Goal: Navigation & Orientation: Find specific page/section

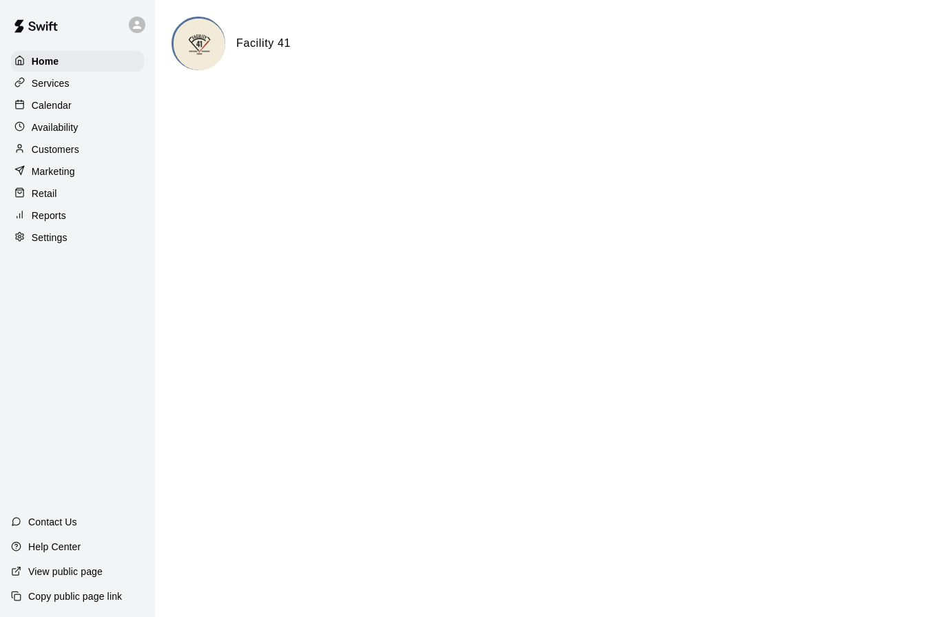
click at [221, 44] on img at bounding box center [200, 45] width 52 height 52
click at [259, 44] on h6 "Facility 41" at bounding box center [263, 43] width 54 height 18
click at [52, 202] on div "Retail" at bounding box center [77, 193] width 133 height 21
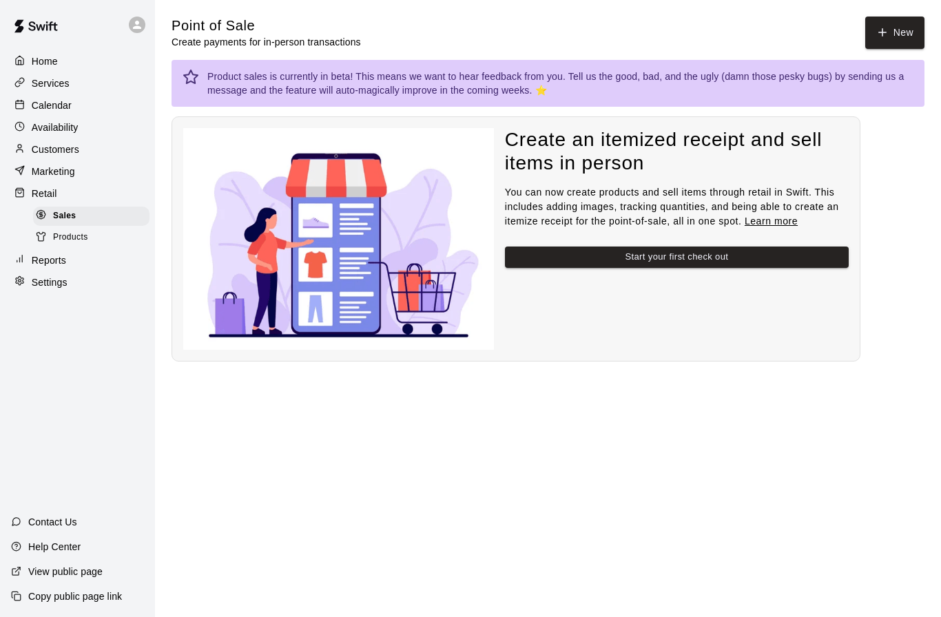
click at [44, 254] on p "Reports" at bounding box center [49, 261] width 34 height 14
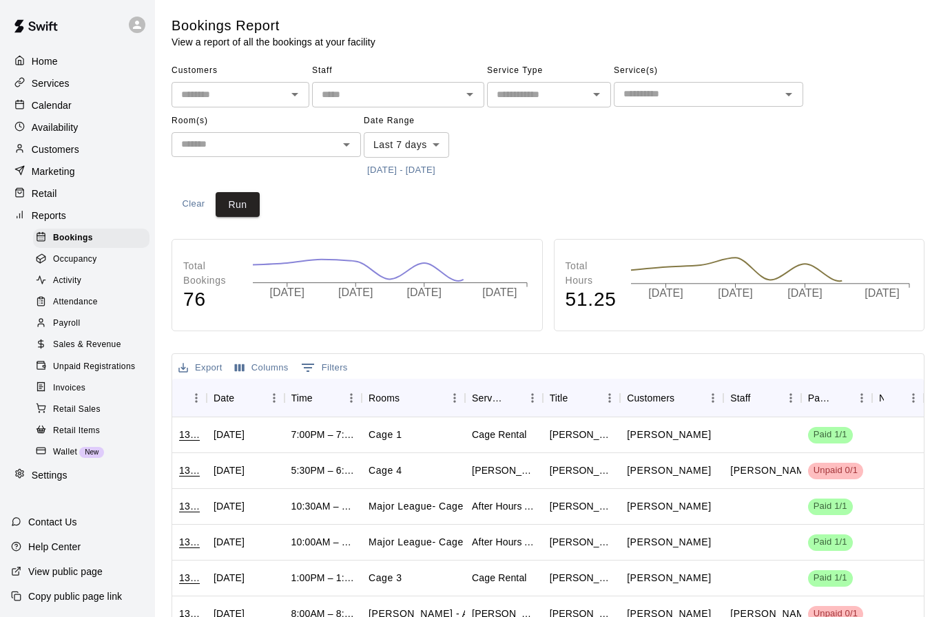
click at [77, 258] on span "Occupancy" at bounding box center [75, 260] width 44 height 14
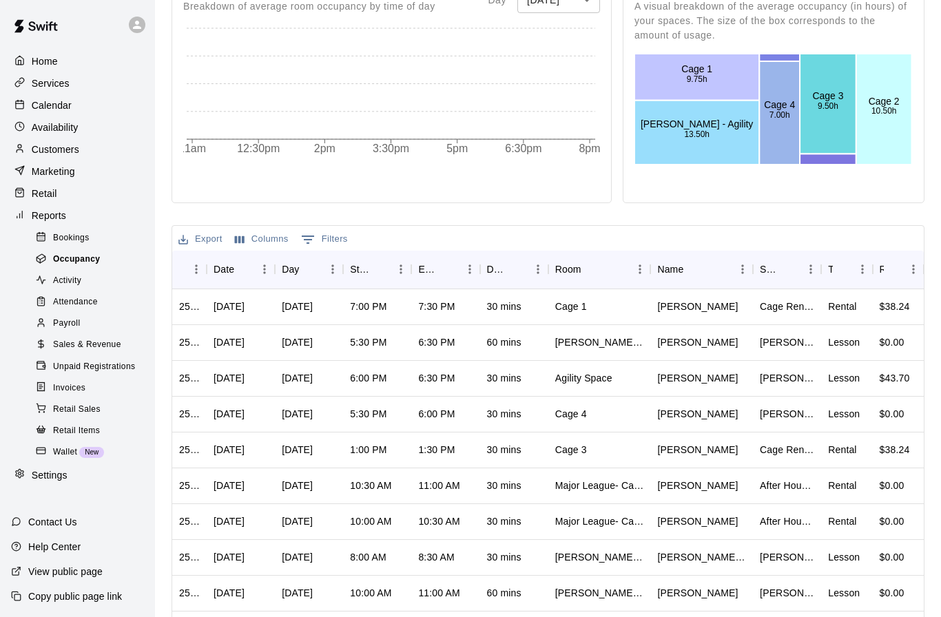
scroll to position [418, 0]
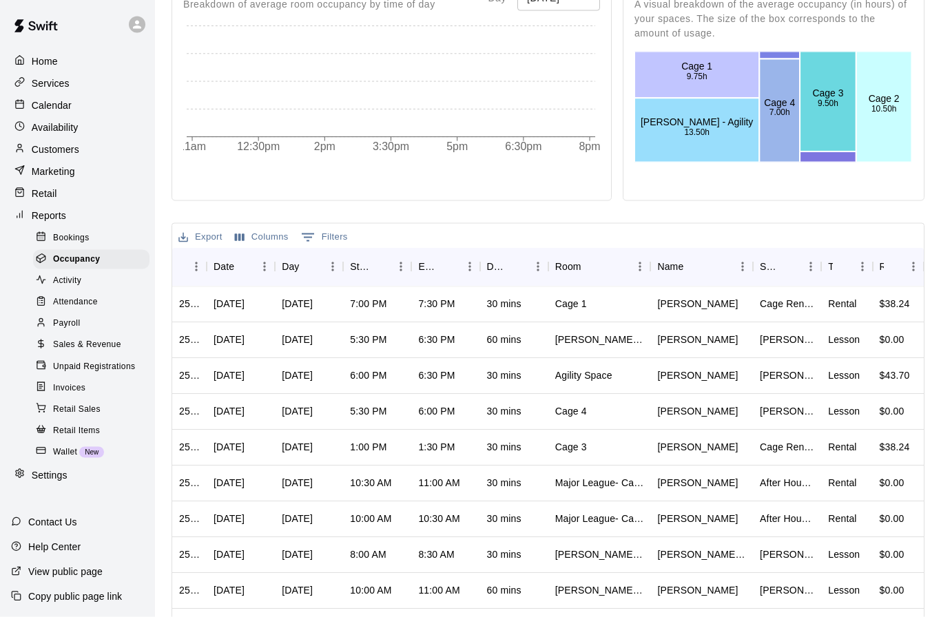
click at [64, 289] on div "Activity" at bounding box center [91, 281] width 116 height 19
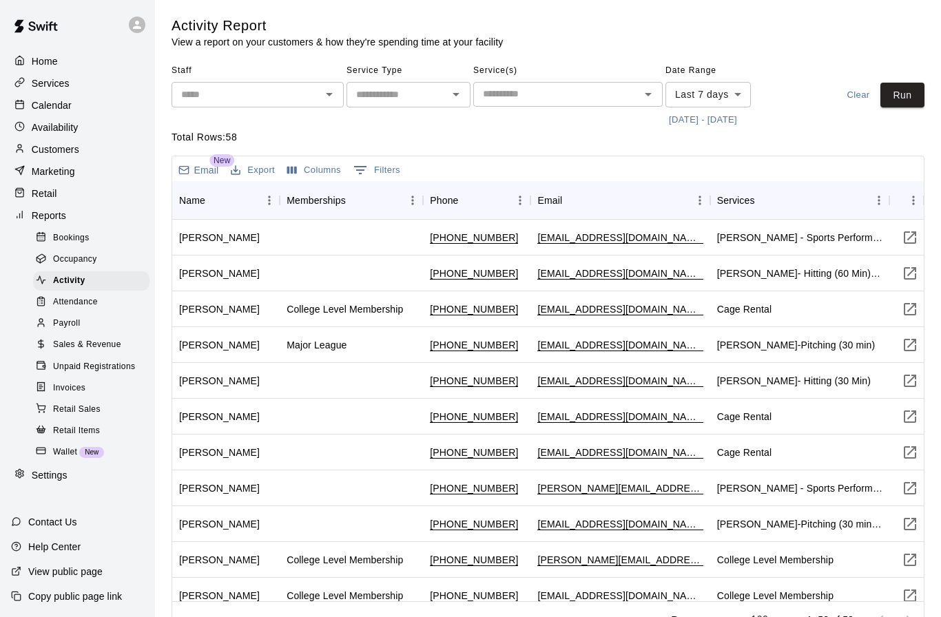
click at [70, 302] on span "Attendance" at bounding box center [75, 303] width 45 height 14
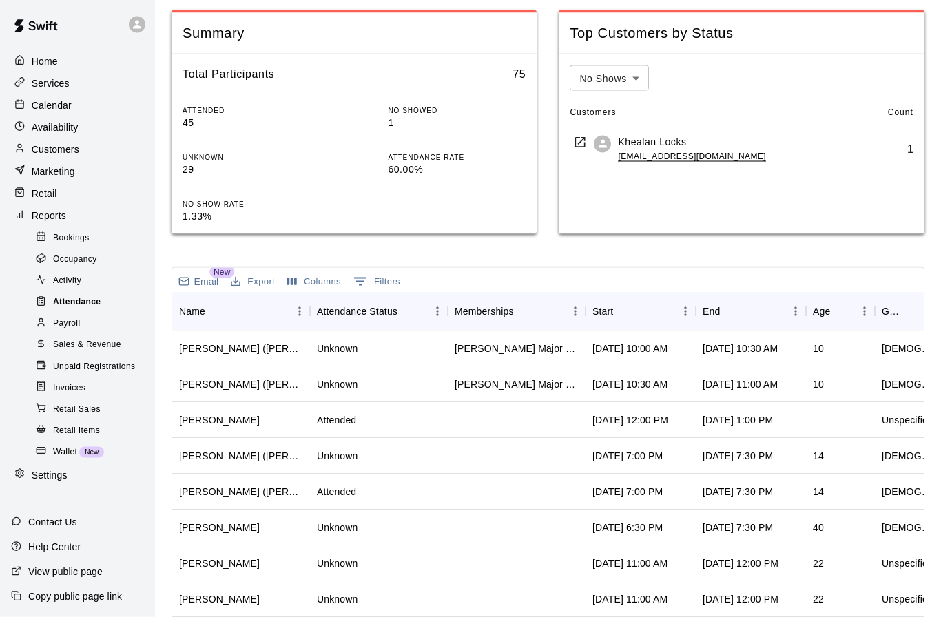
scroll to position [210, 0]
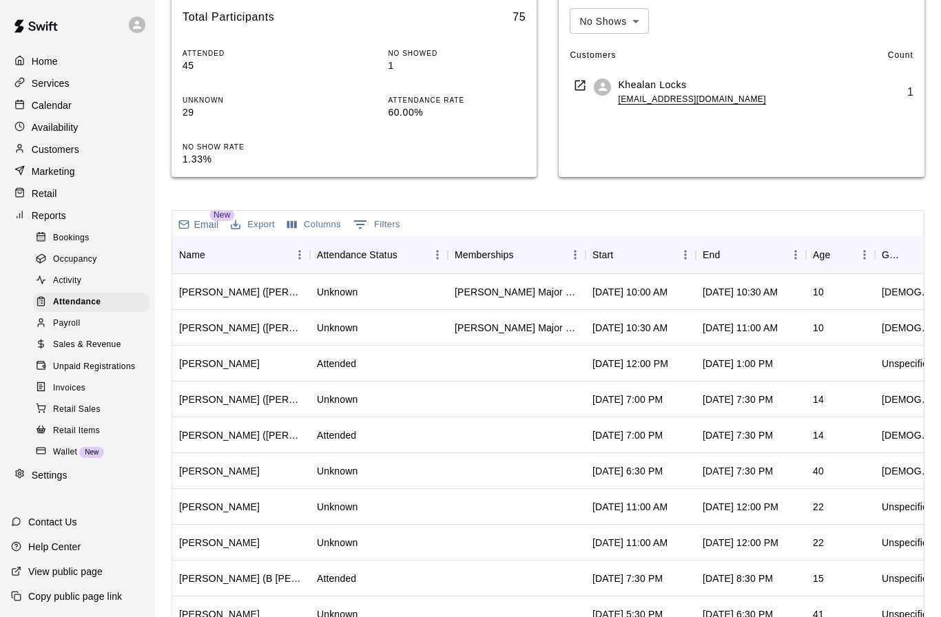
click at [43, 145] on p "Customers" at bounding box center [56, 150] width 48 height 14
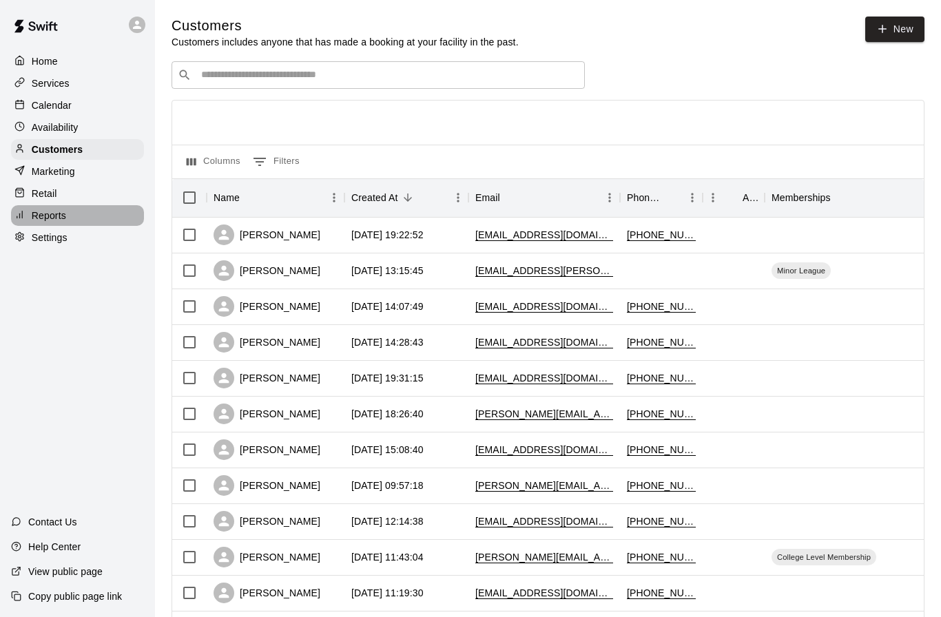
click at [48, 212] on p "Reports" at bounding box center [49, 216] width 34 height 14
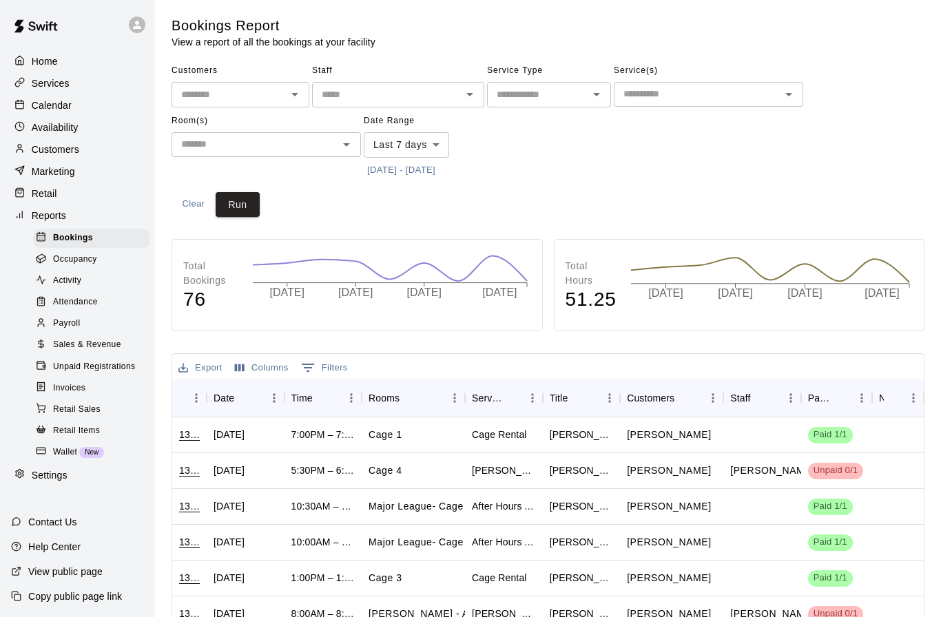
click at [65, 422] on div "Retail Items" at bounding box center [91, 431] width 116 height 19
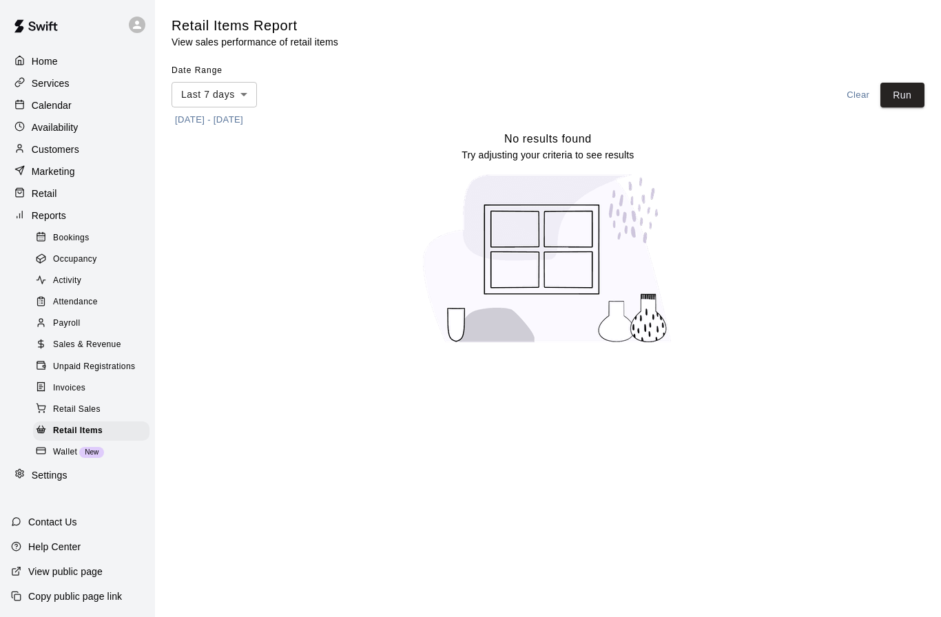
click at [62, 236] on span "Bookings" at bounding box center [71, 239] width 37 height 14
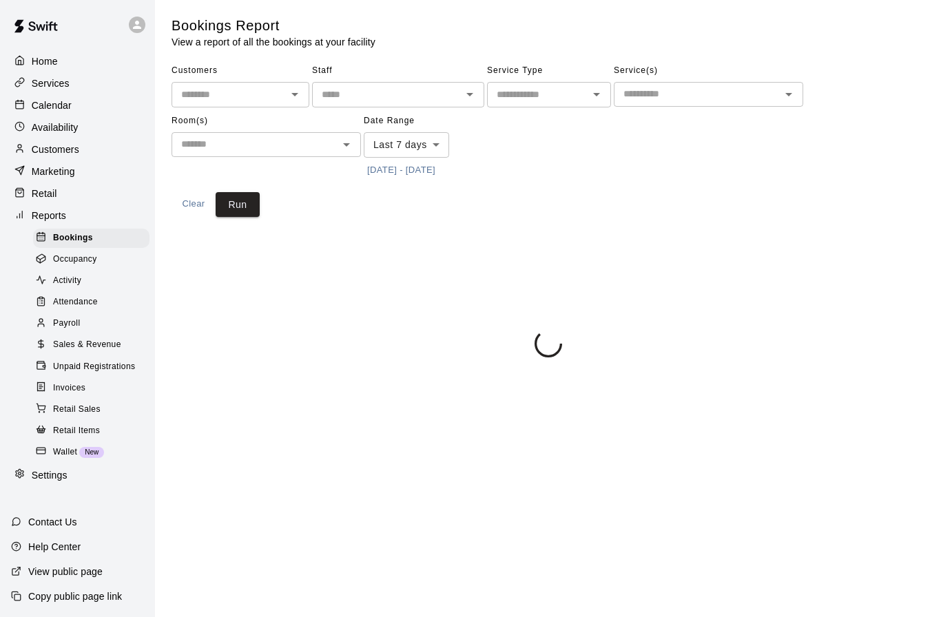
click at [67, 252] on div "Occupancy" at bounding box center [91, 259] width 116 height 19
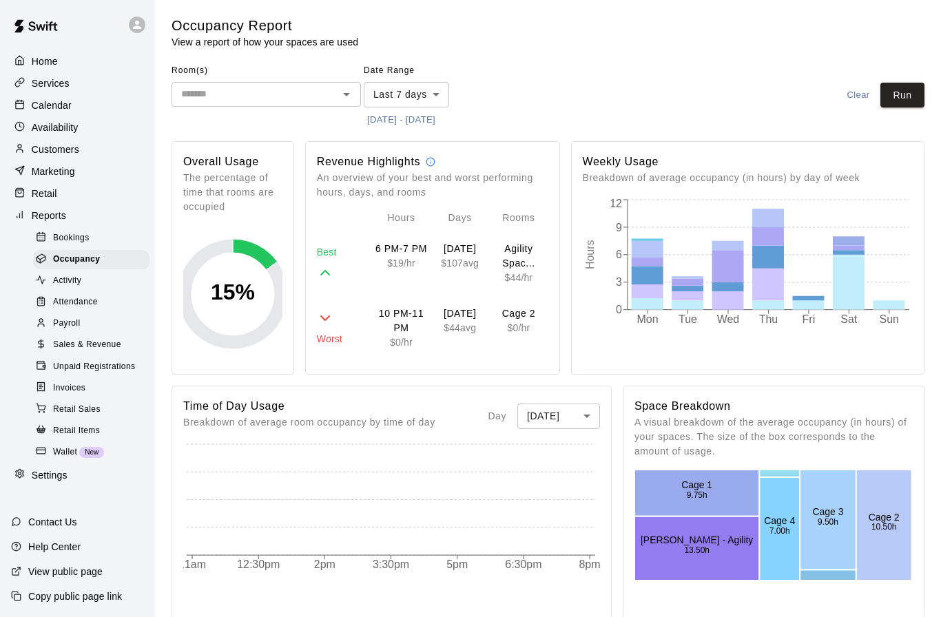
click at [76, 277] on span "Activity" at bounding box center [67, 281] width 28 height 14
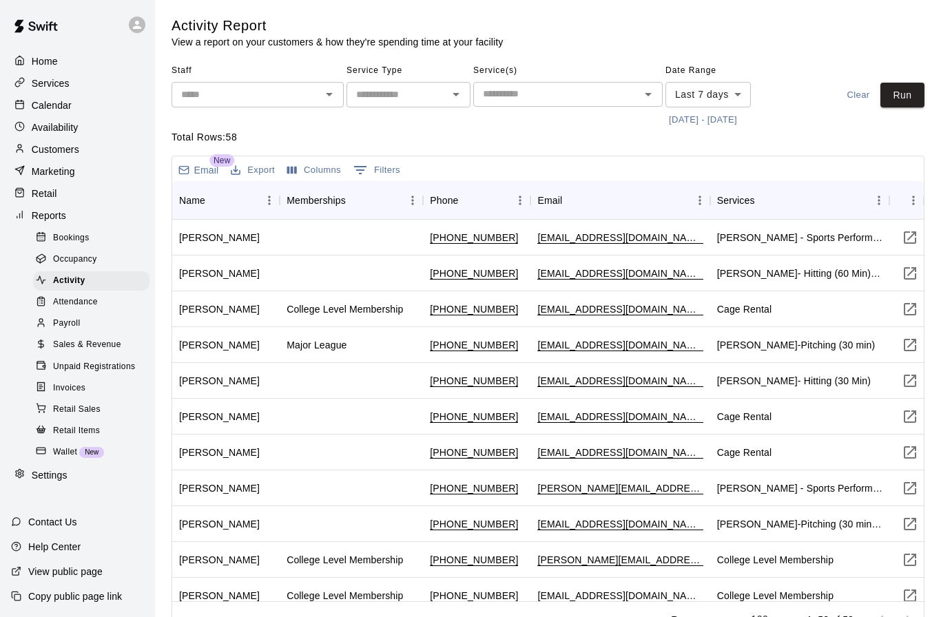
click at [70, 302] on span "Attendance" at bounding box center [75, 303] width 45 height 14
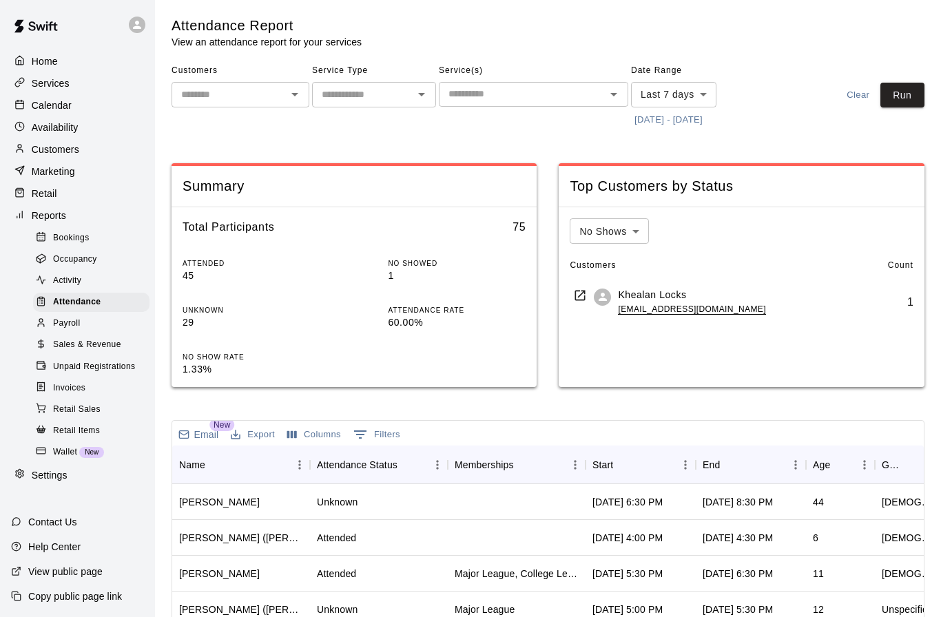
click at [70, 287] on span "Activity" at bounding box center [67, 281] width 28 height 14
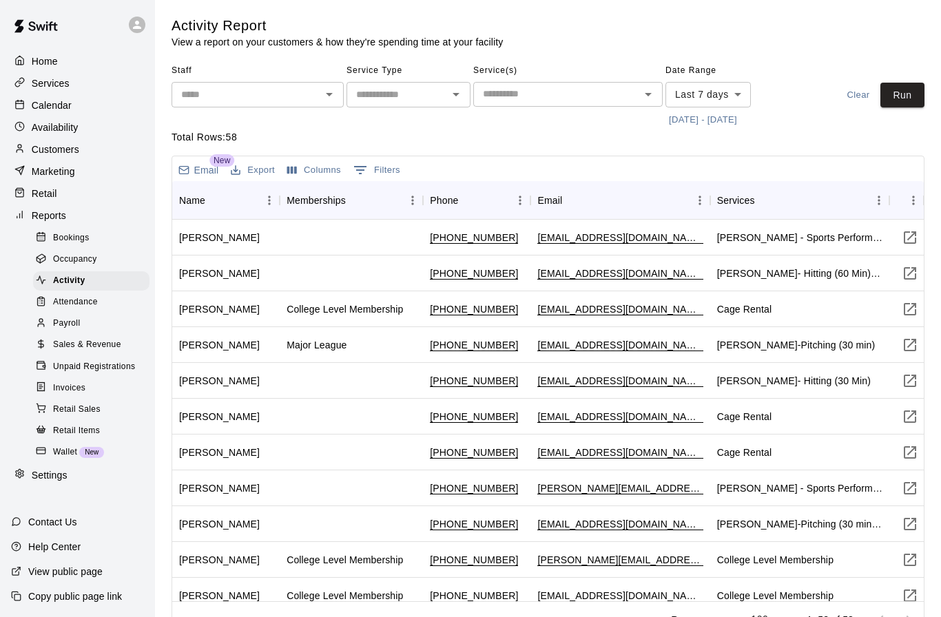
click at [45, 159] on div "Customers" at bounding box center [77, 149] width 133 height 21
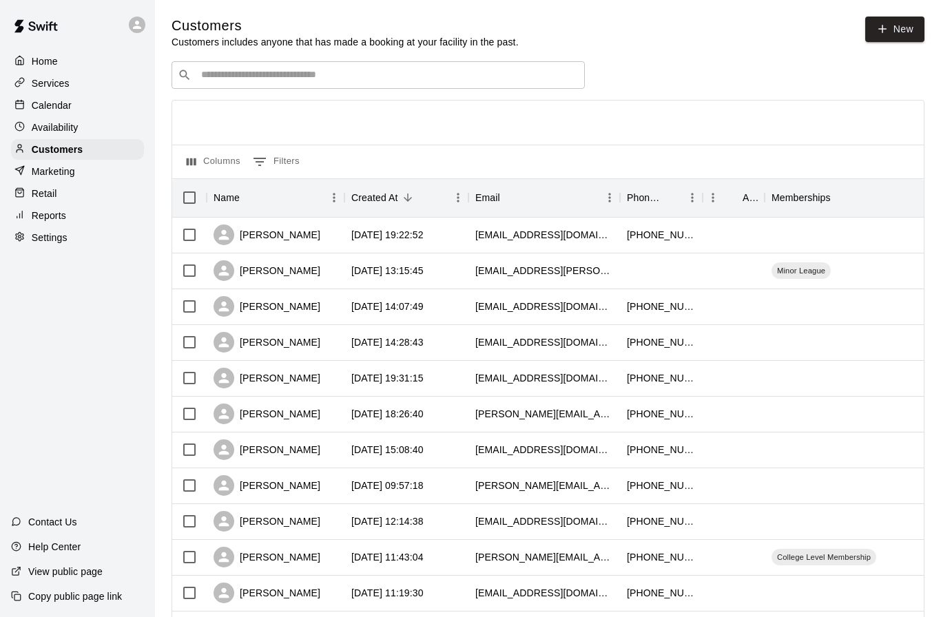
click at [45, 125] on p "Availability" at bounding box center [55, 128] width 47 height 14
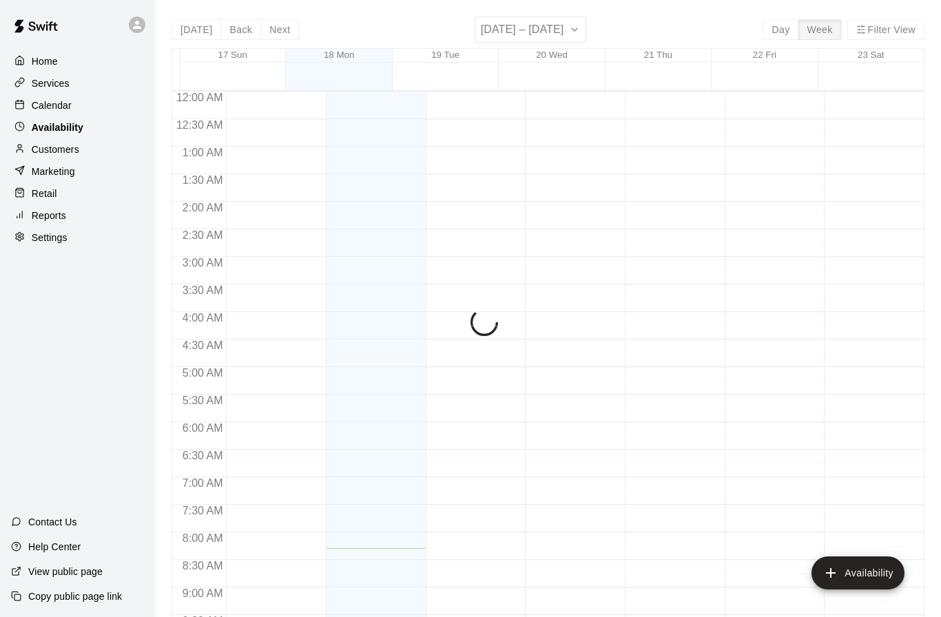
scroll to position [457, 0]
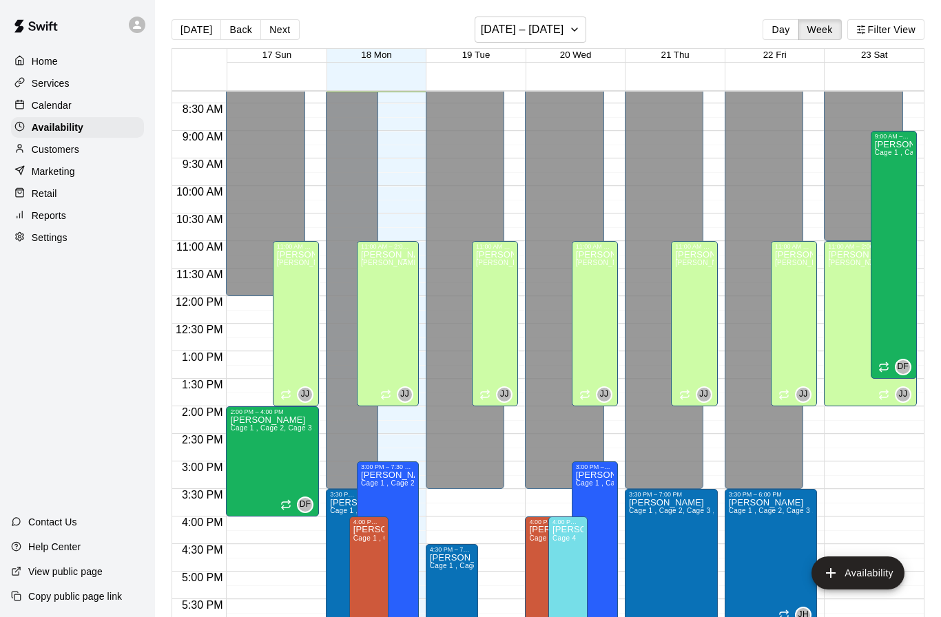
click at [52, 150] on p "Customers" at bounding box center [56, 150] width 48 height 14
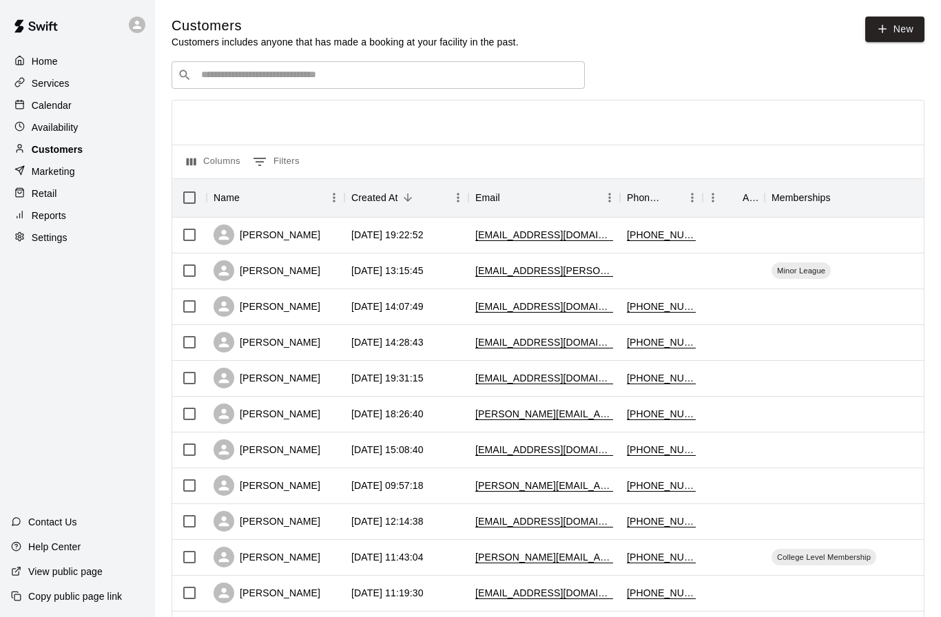
click at [43, 159] on div "Customers" at bounding box center [77, 149] width 133 height 21
click at [34, 167] on p "Marketing" at bounding box center [53, 172] width 43 height 14
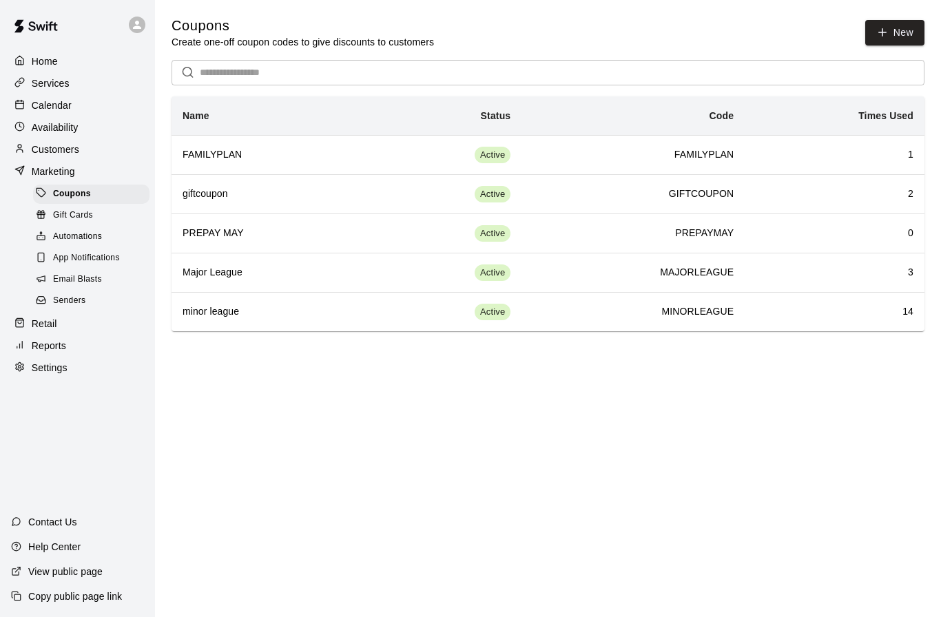
click at [38, 322] on p "Retail" at bounding box center [44, 324] width 25 height 14
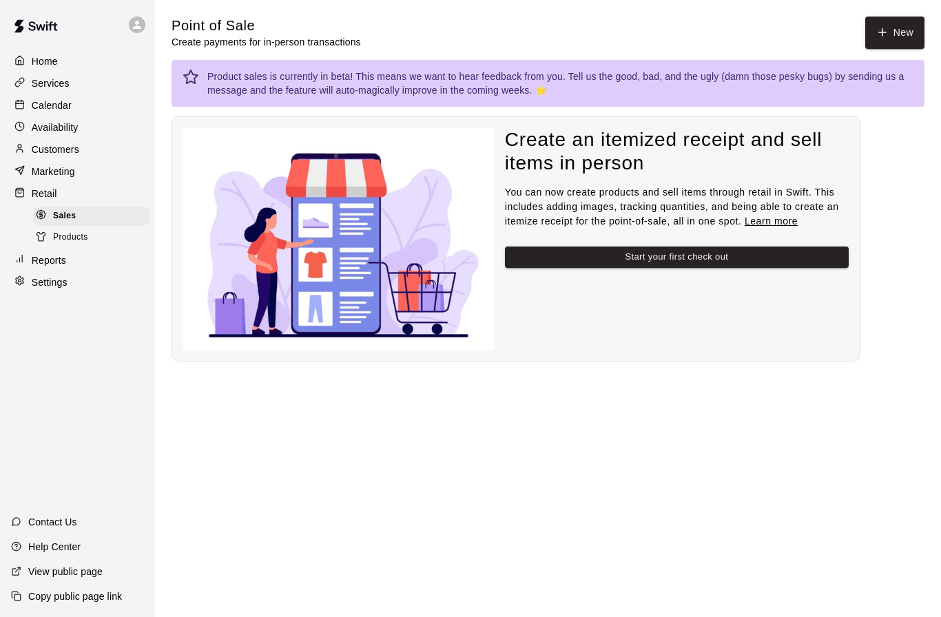
click at [47, 292] on div "Settings" at bounding box center [77, 282] width 133 height 21
select select "**"
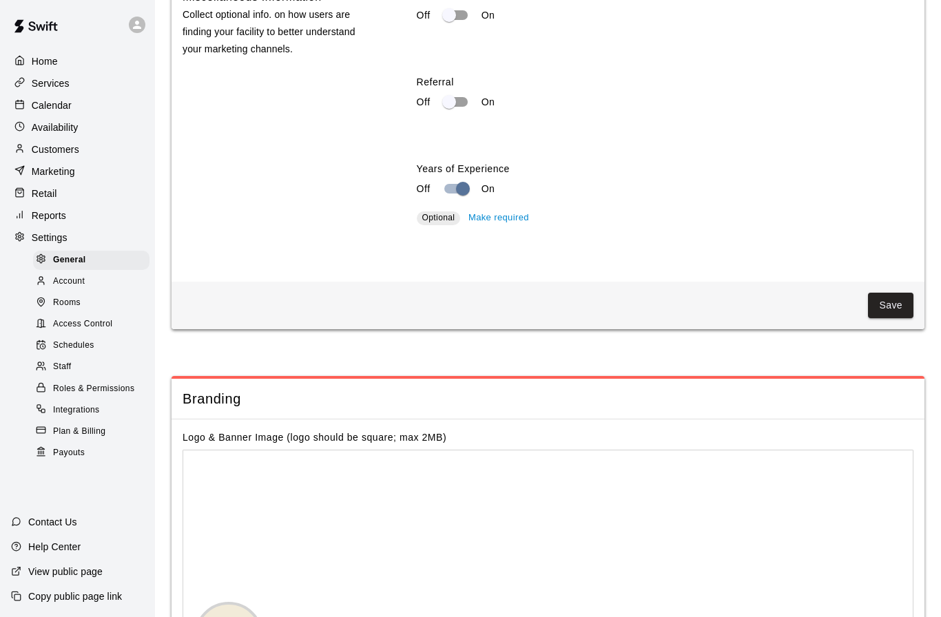
scroll to position [2721, 0]
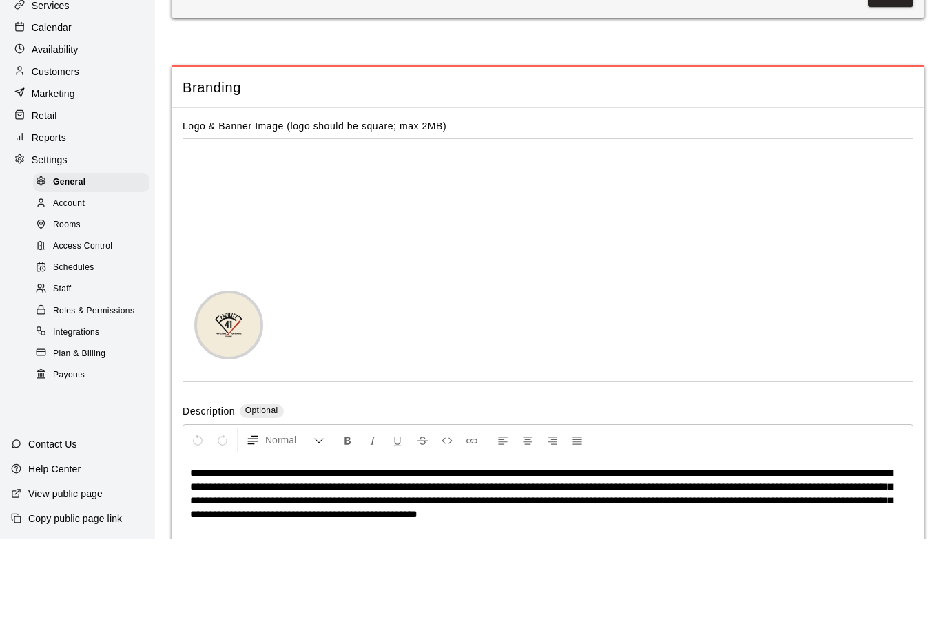
click at [74, 318] on span "Access Control" at bounding box center [82, 325] width 59 height 14
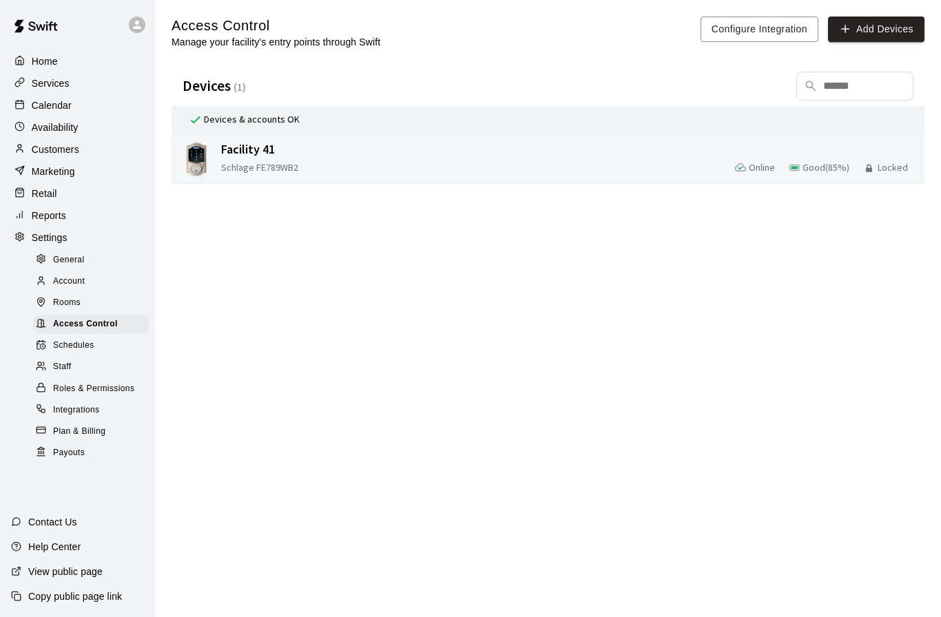
click at [381, 165] on div "Schlage FE789WB2 Online Good ( 85 %) Locked" at bounding box center [570, 167] width 698 height 17
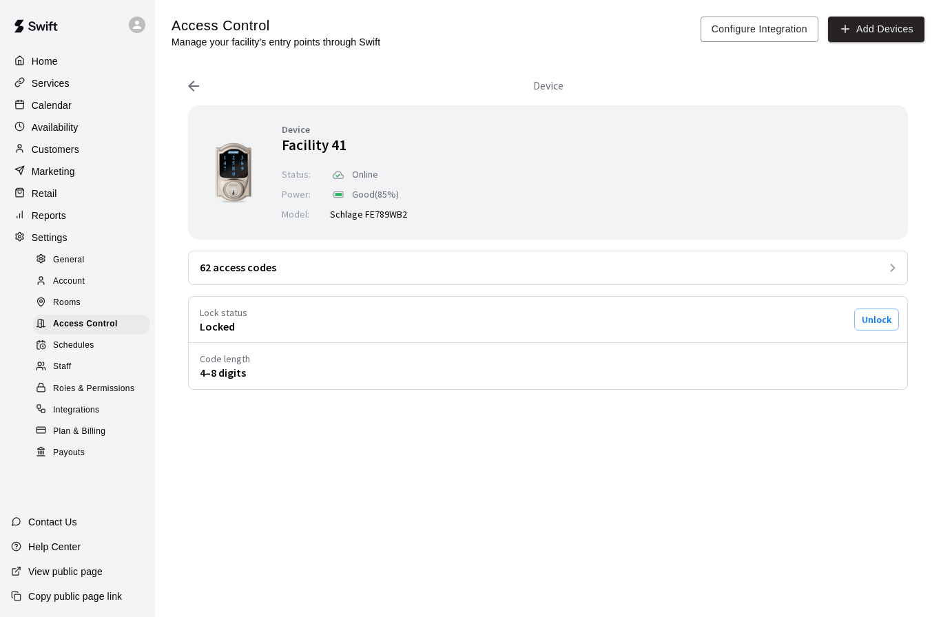
click at [336, 292] on div "Device Facility 41 Status : Online Power : Good ( 85 %) Model : Schlage FE789WB…" at bounding box center [548, 247] width 720 height 285
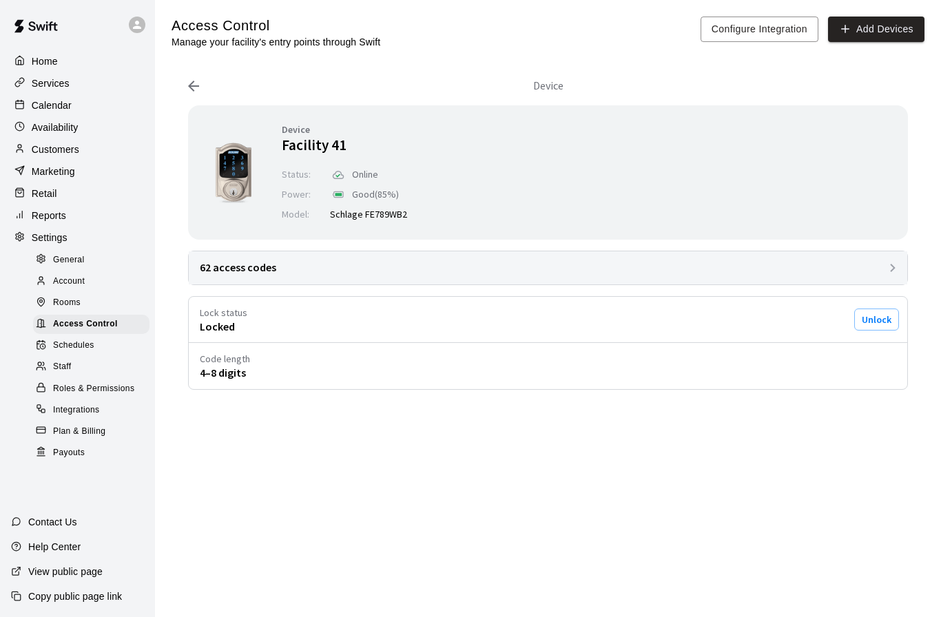
click at [318, 265] on div "62 access codes" at bounding box center [548, 268] width 719 height 33
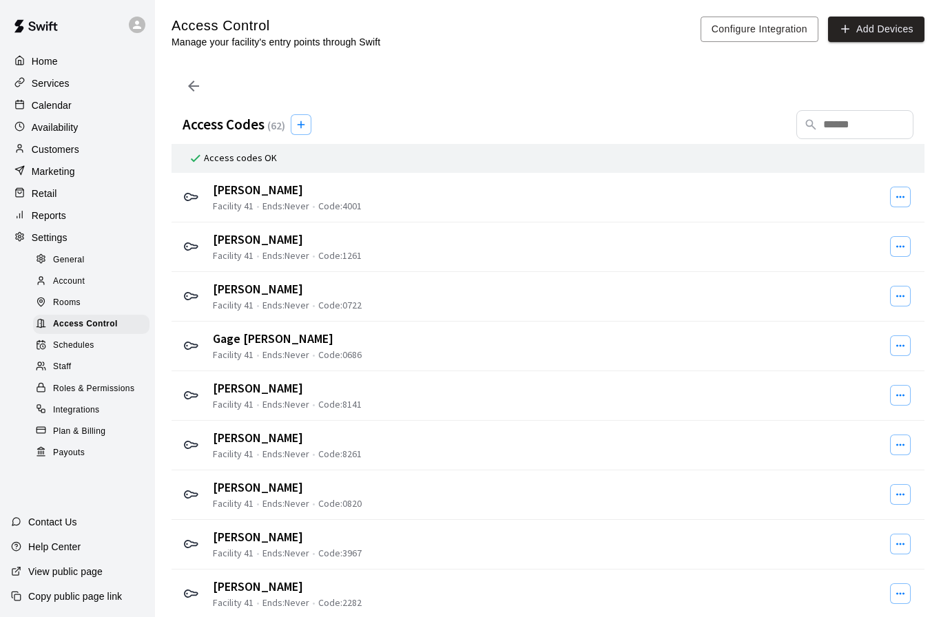
click at [65, 263] on span "General" at bounding box center [69, 261] width 32 height 14
select select "**"
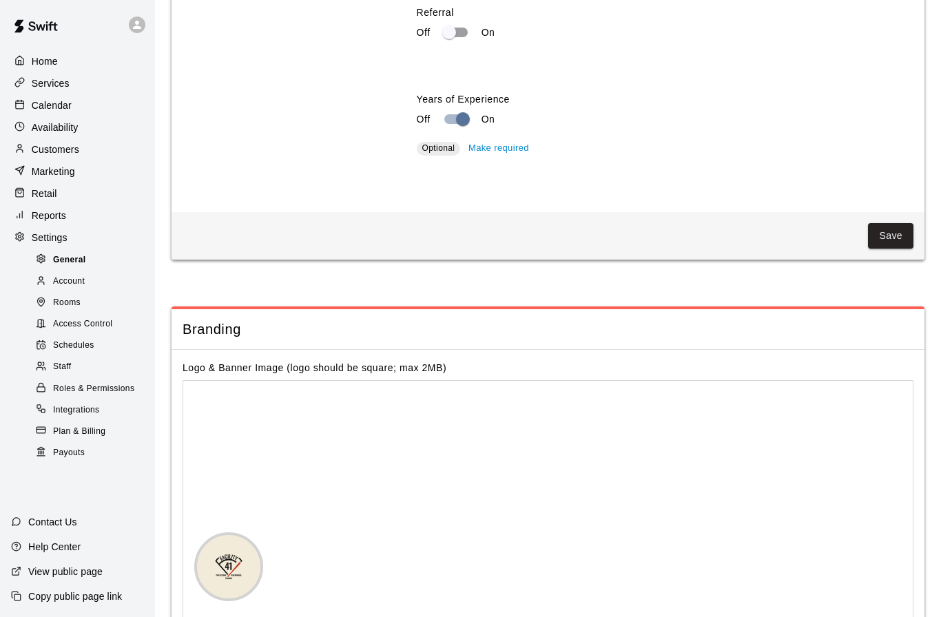
scroll to position [2790, 0]
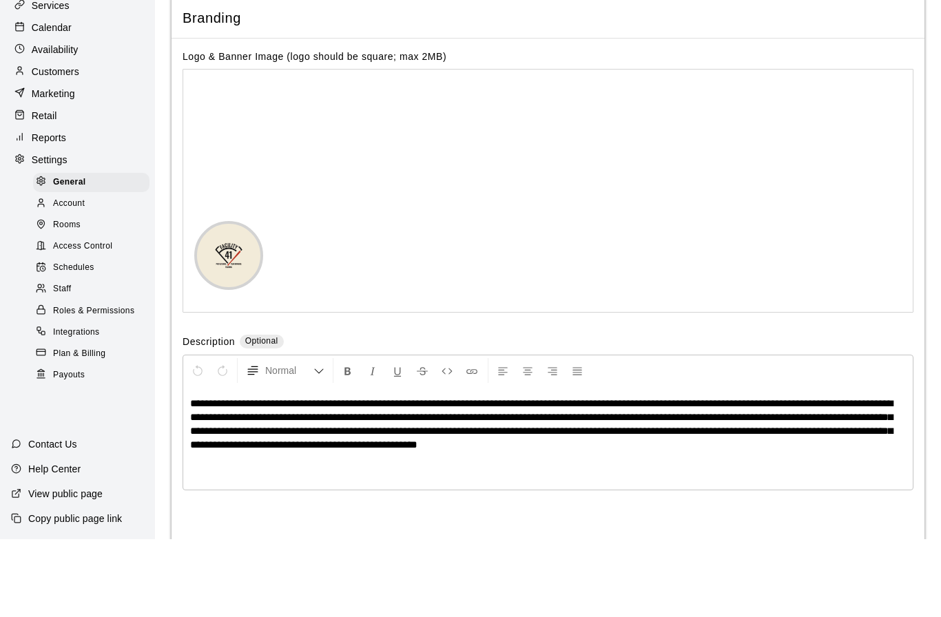
click at [67, 275] on span "Account" at bounding box center [69, 282] width 32 height 14
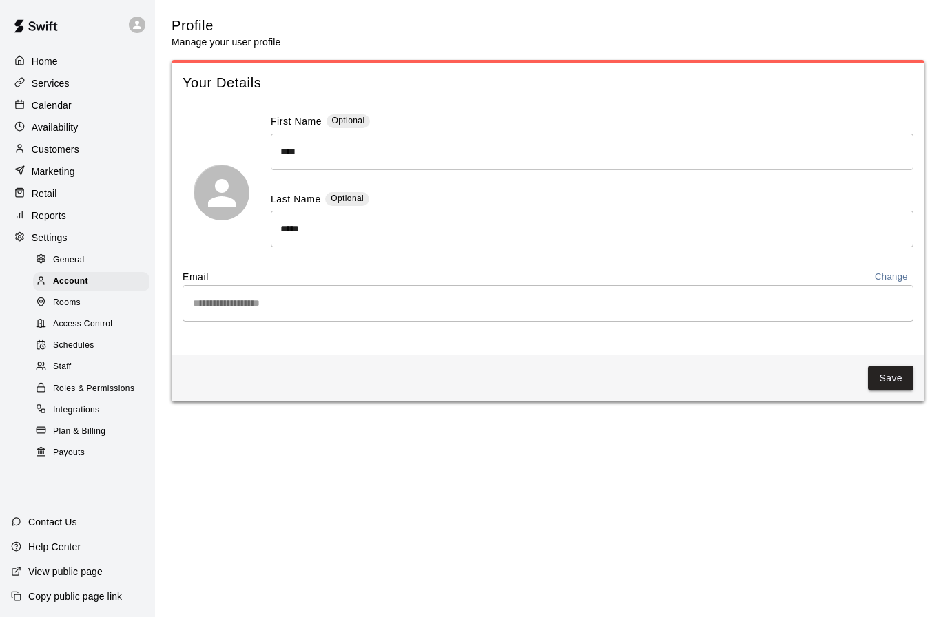
click at [61, 327] on span "Access Control" at bounding box center [82, 325] width 59 height 14
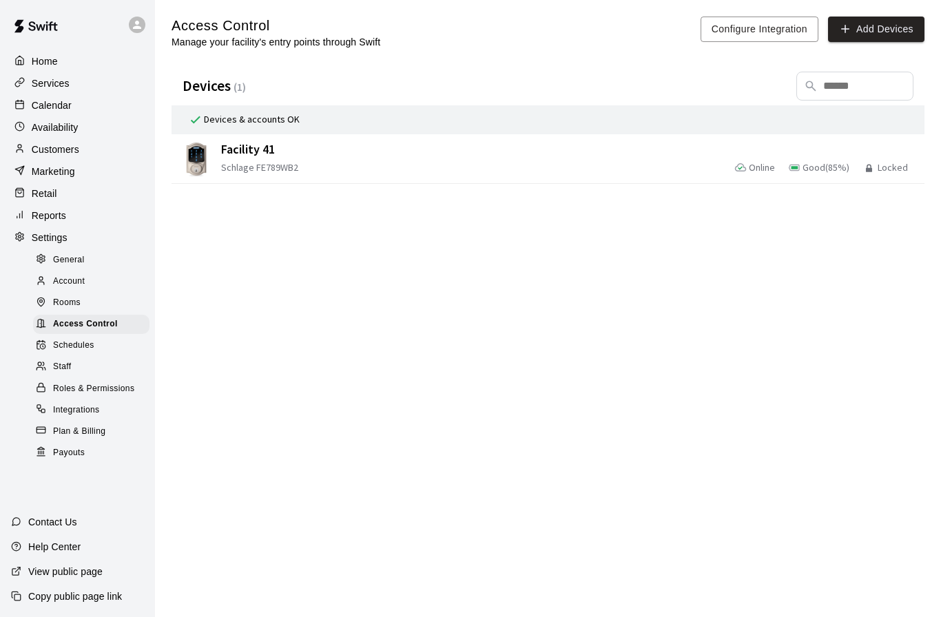
click at [75, 351] on span "Schedules" at bounding box center [73, 346] width 41 height 14
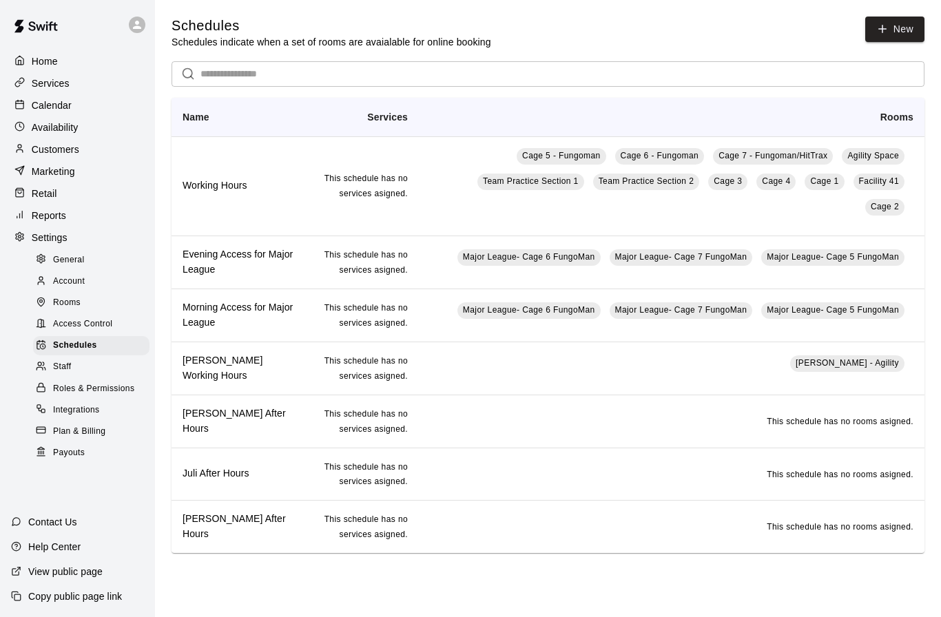
click at [72, 373] on div "Staff" at bounding box center [91, 367] width 116 height 19
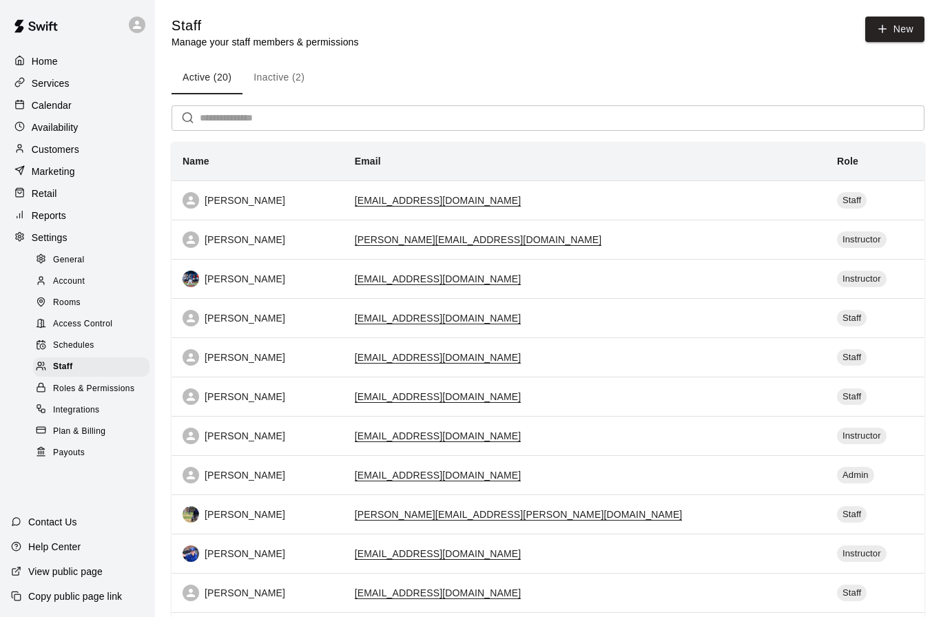
click at [85, 394] on span "Roles & Permissions" at bounding box center [93, 389] width 81 height 14
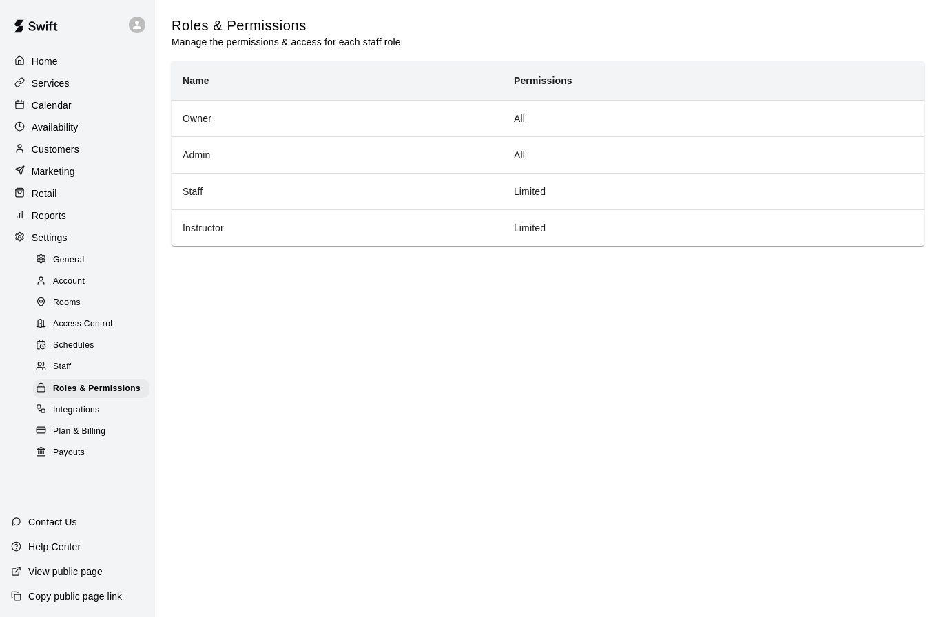
click at [77, 429] on span "Plan & Billing" at bounding box center [79, 432] width 52 height 14
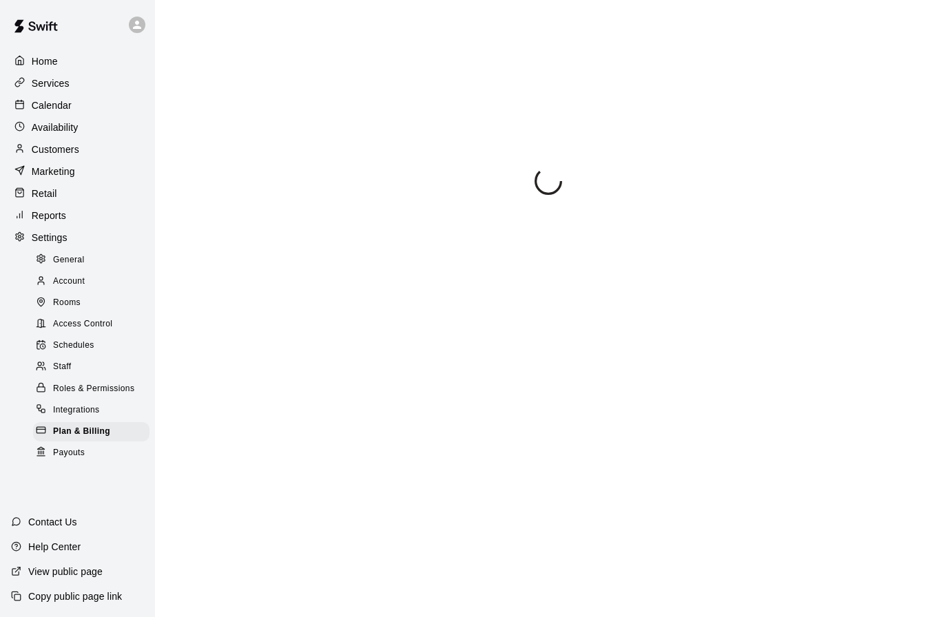
click at [75, 460] on span "Payouts" at bounding box center [69, 454] width 32 height 14
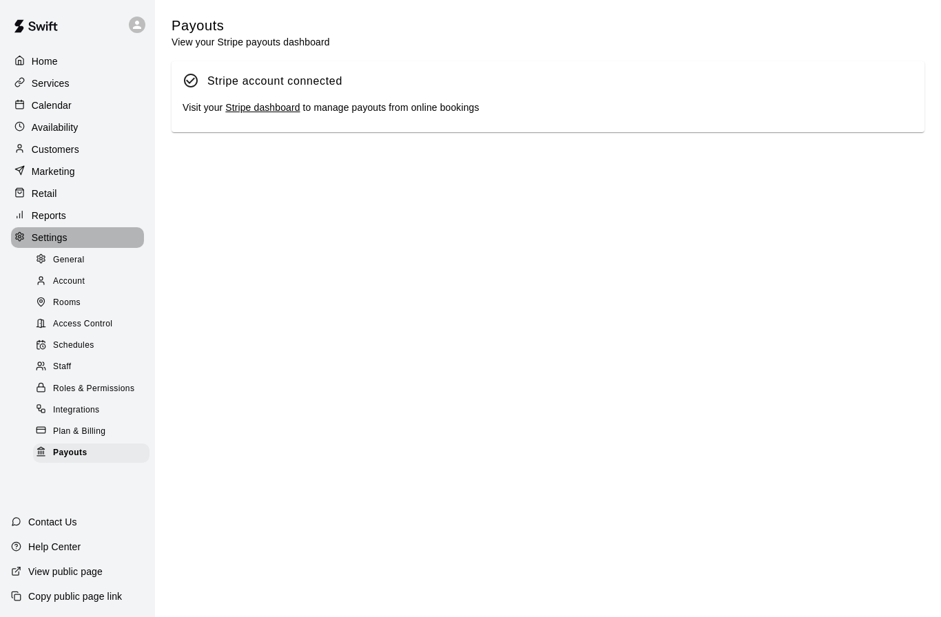
click at [50, 243] on p "Settings" at bounding box center [50, 238] width 36 height 14
select select "**"
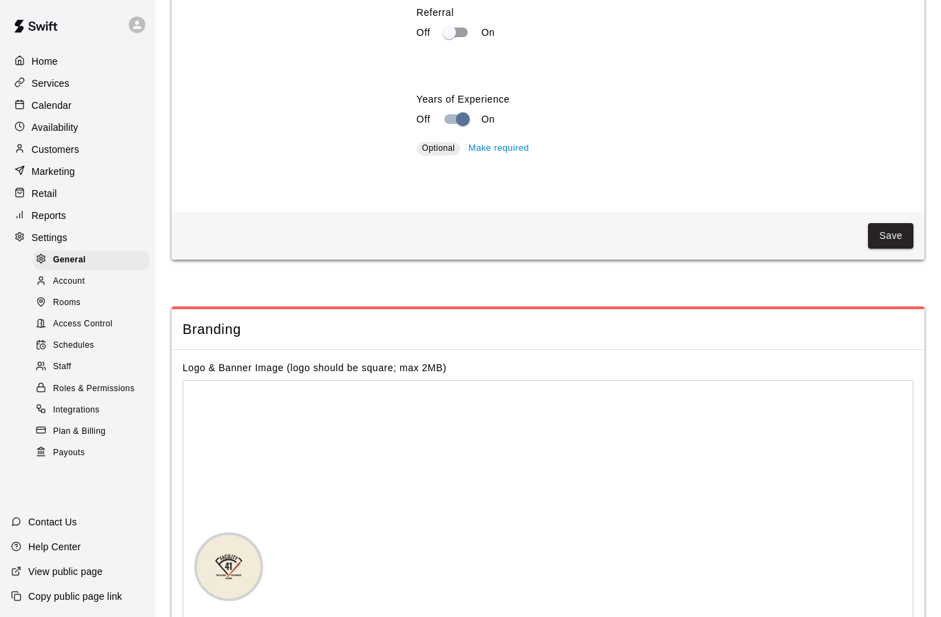
scroll to position [2790, 0]
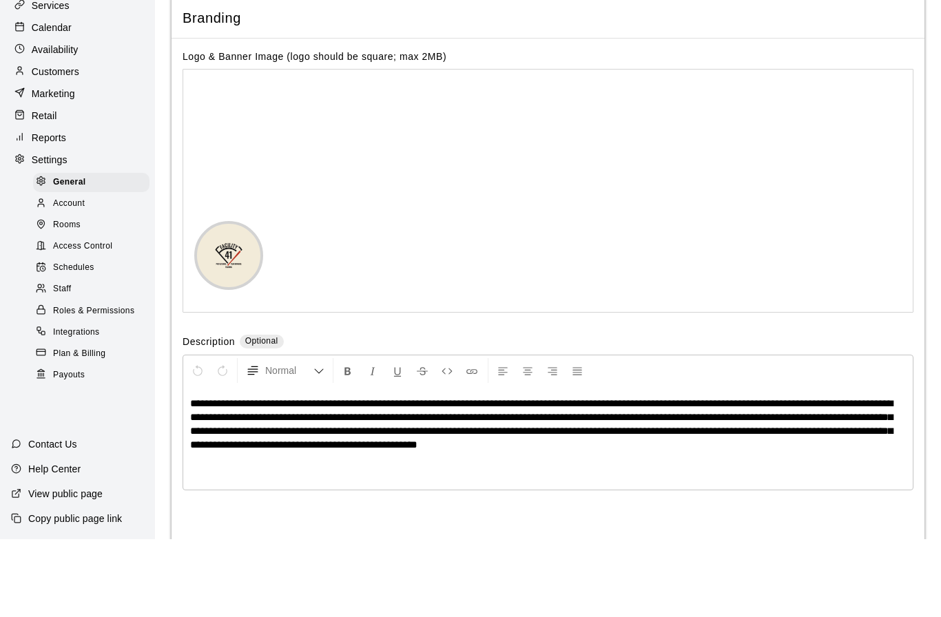
click at [45, 209] on p "Reports" at bounding box center [49, 216] width 34 height 14
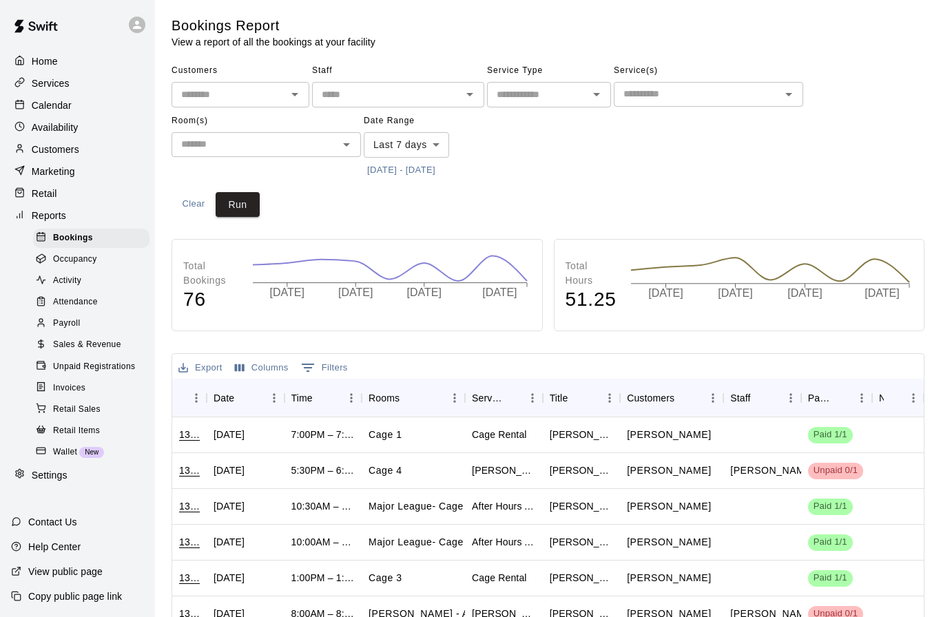
click at [70, 303] on span "Attendance" at bounding box center [75, 303] width 45 height 14
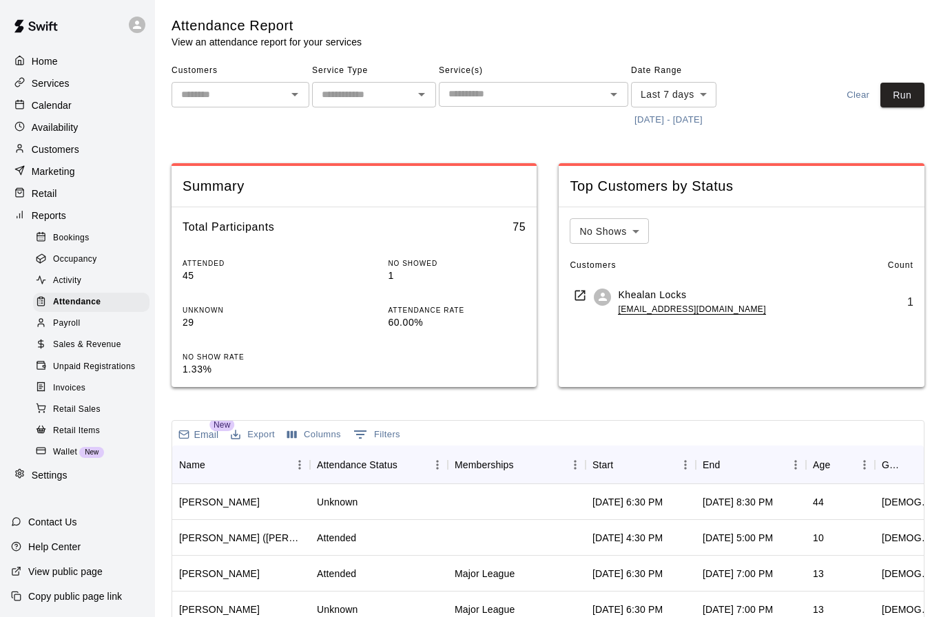
click at [407, 101] on input "text" at bounding box center [362, 94] width 93 height 17
click at [59, 283] on span "Activity" at bounding box center [67, 281] width 28 height 14
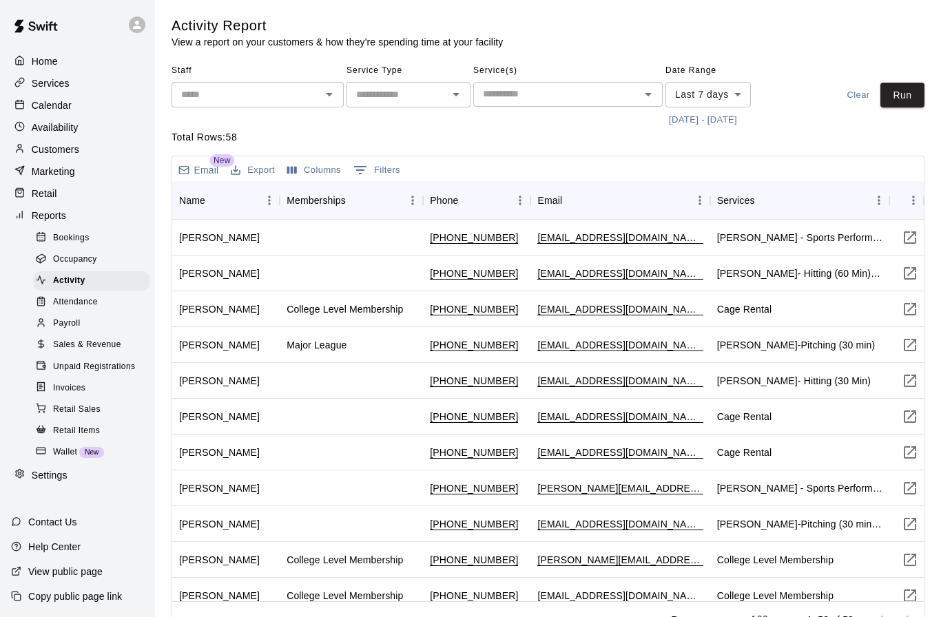
click at [425, 96] on input "text" at bounding box center [397, 94] width 93 height 17
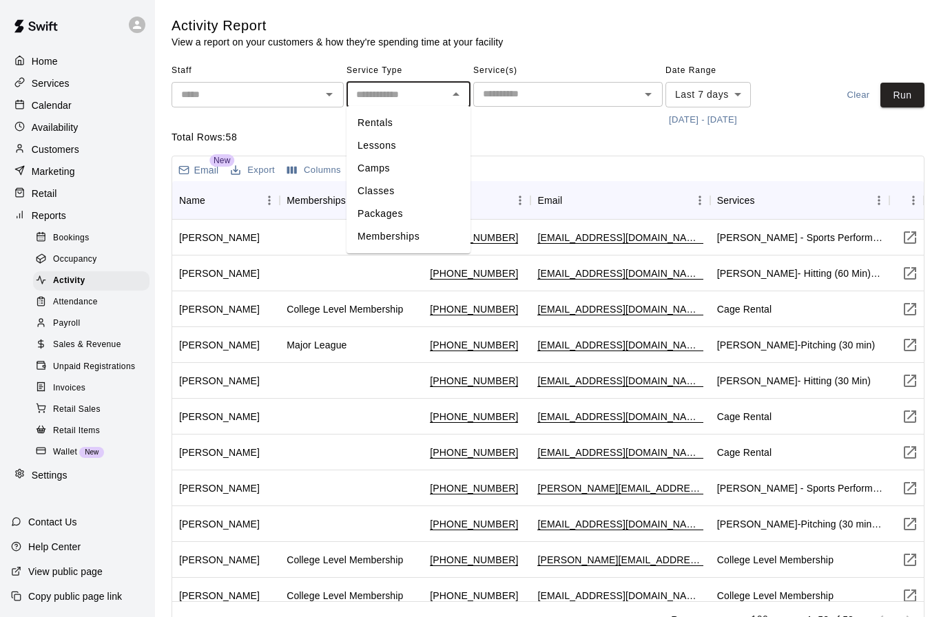
click at [75, 257] on span "Occupancy" at bounding box center [75, 260] width 44 height 14
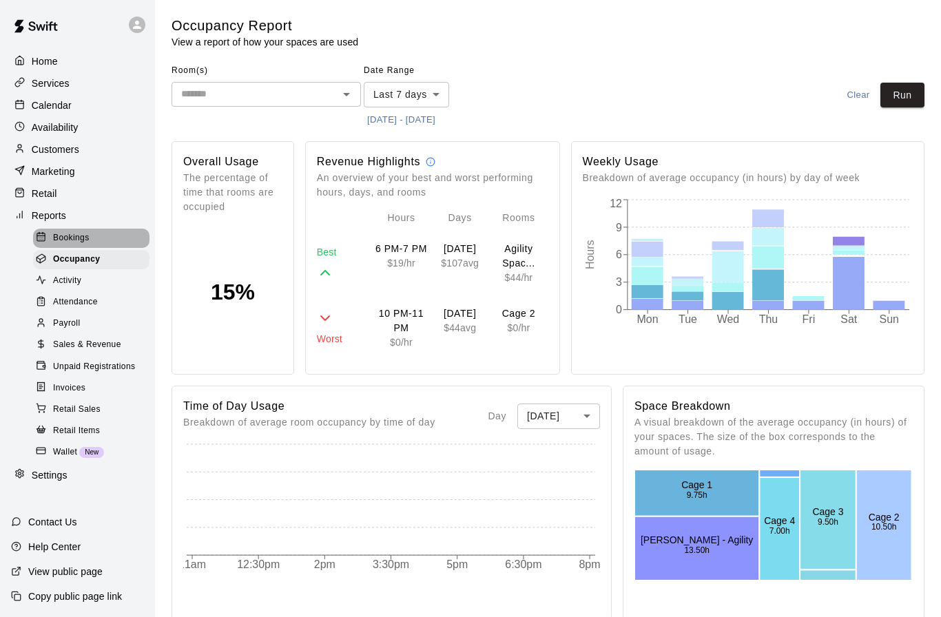
click at [84, 235] on span "Bookings" at bounding box center [71, 239] width 37 height 14
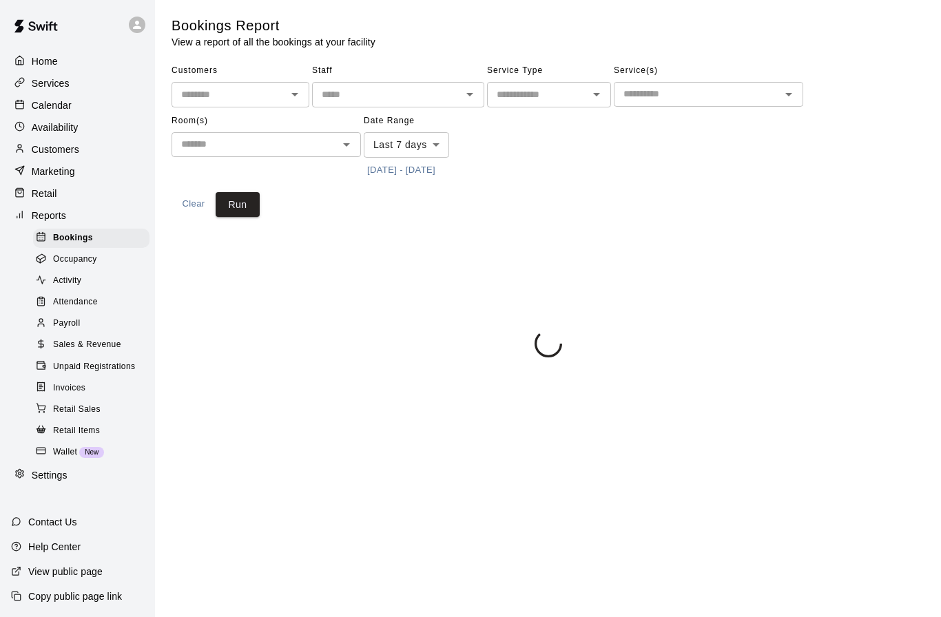
click at [50, 219] on p "Reports" at bounding box center [49, 216] width 34 height 14
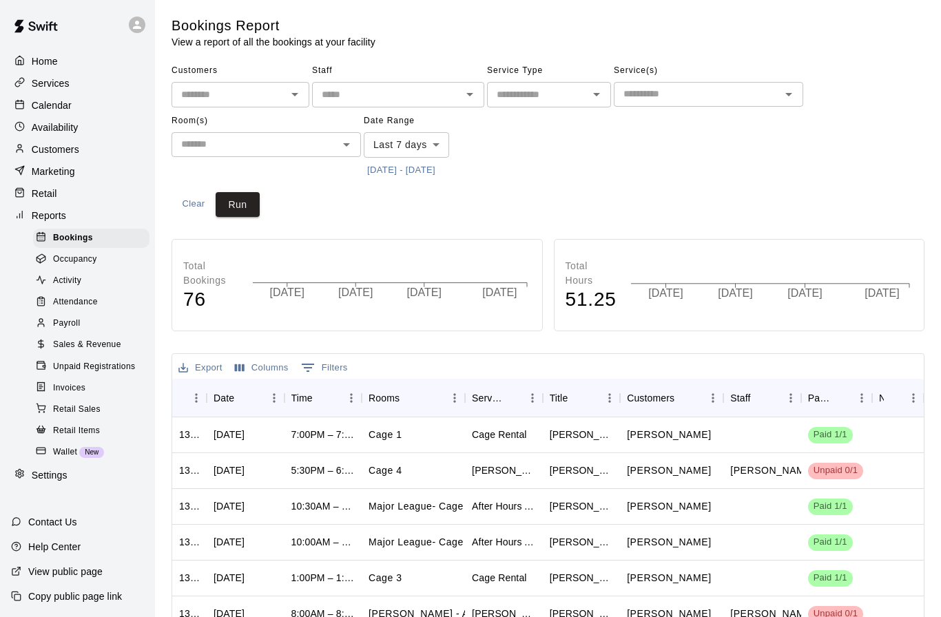
click at [37, 190] on p "Retail" at bounding box center [44, 194] width 25 height 14
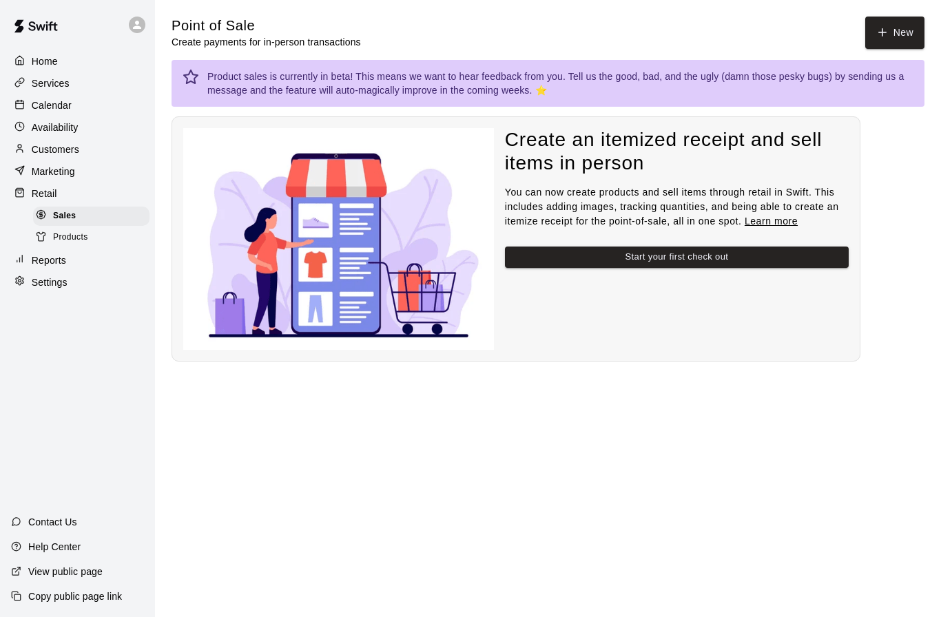
click at [67, 190] on div "Retail" at bounding box center [77, 193] width 133 height 21
click at [48, 167] on p "Marketing" at bounding box center [53, 172] width 43 height 14
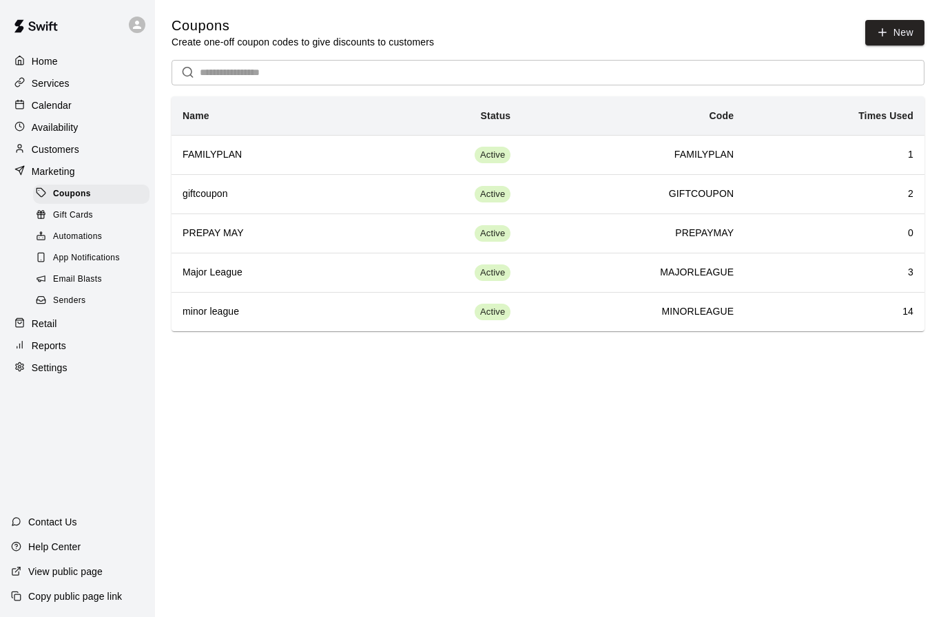
click at [52, 132] on p "Availability" at bounding box center [55, 128] width 47 height 14
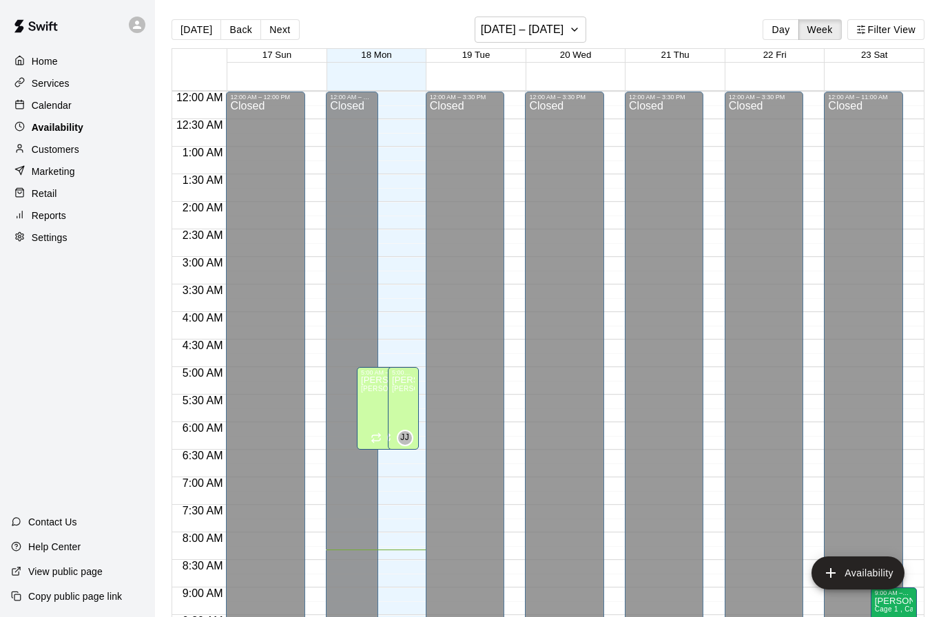
scroll to position [458, 0]
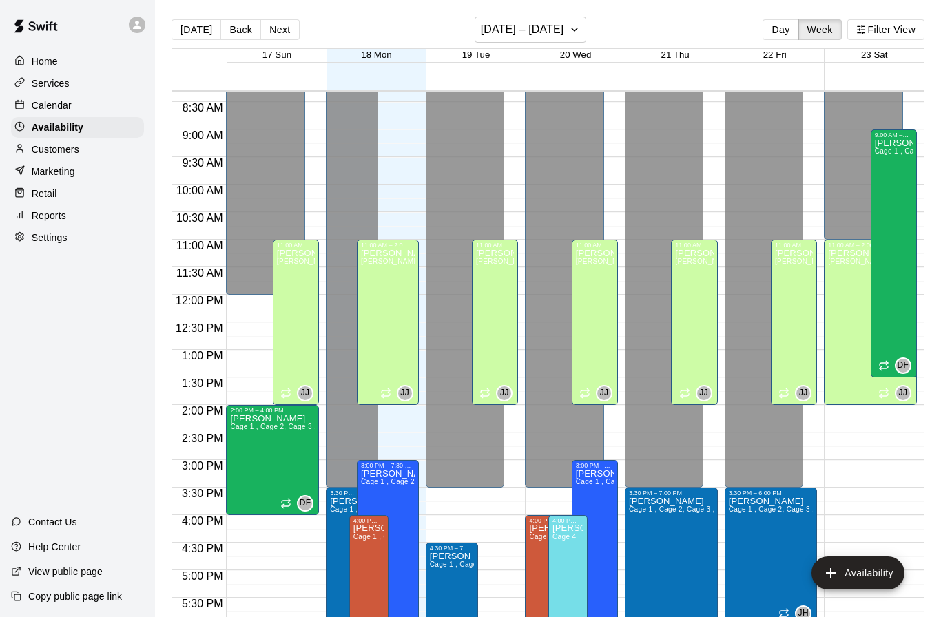
click at [54, 150] on p "Customers" at bounding box center [56, 150] width 48 height 14
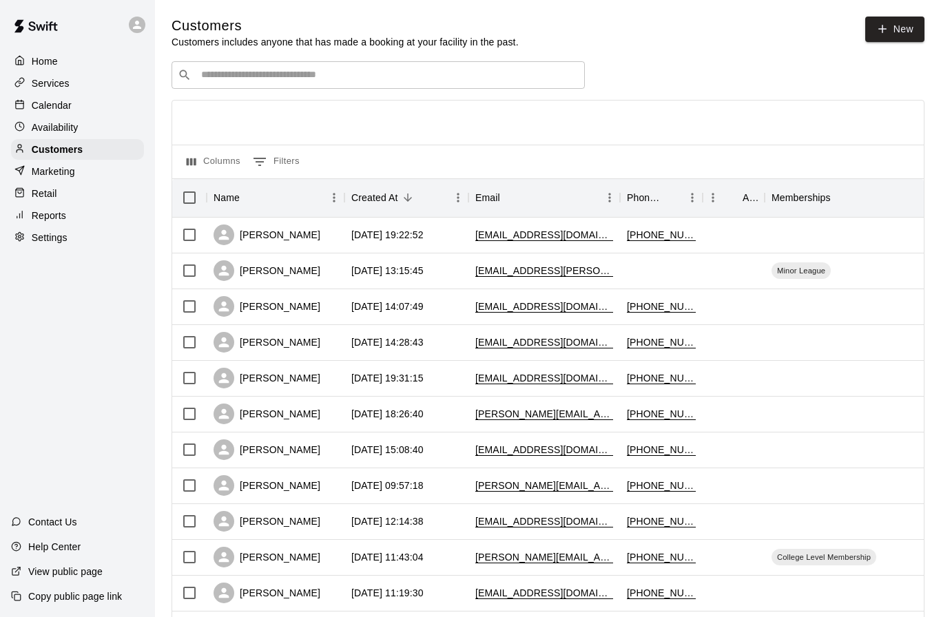
click at [38, 85] on p "Services" at bounding box center [51, 83] width 38 height 14
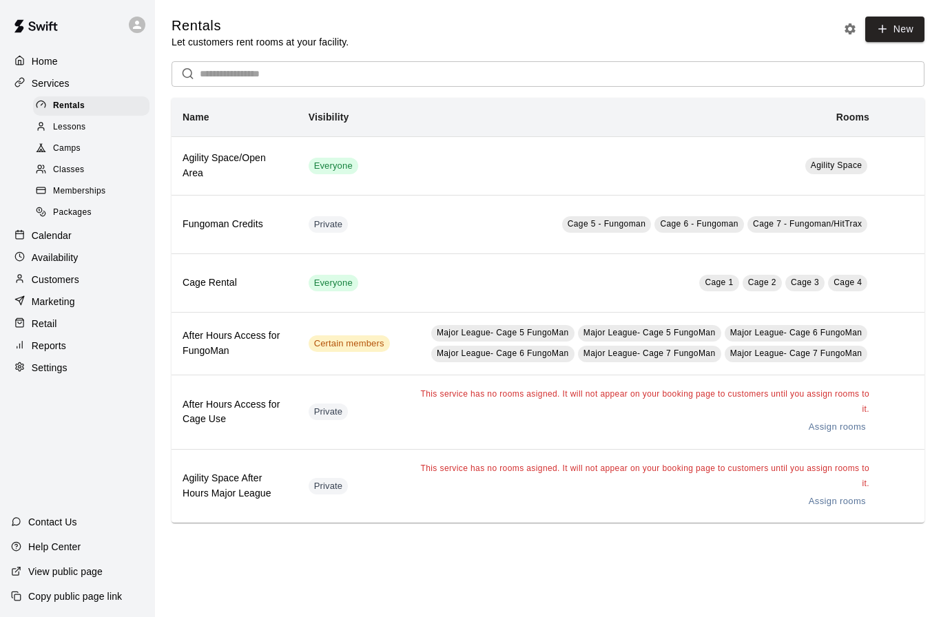
click at [80, 192] on span "Memberships" at bounding box center [79, 192] width 52 height 14
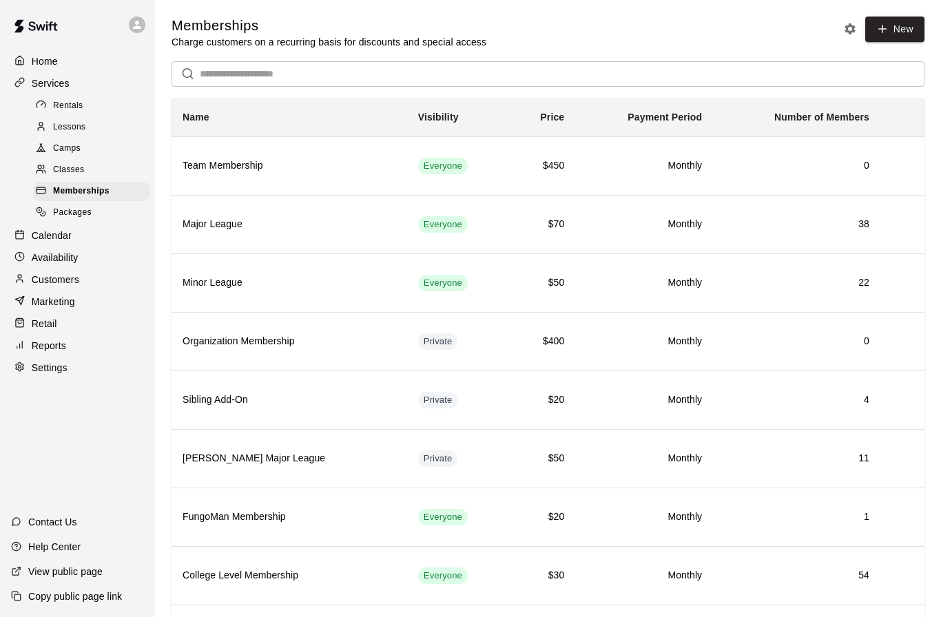
click at [44, 348] on p "Reports" at bounding box center [49, 346] width 34 height 14
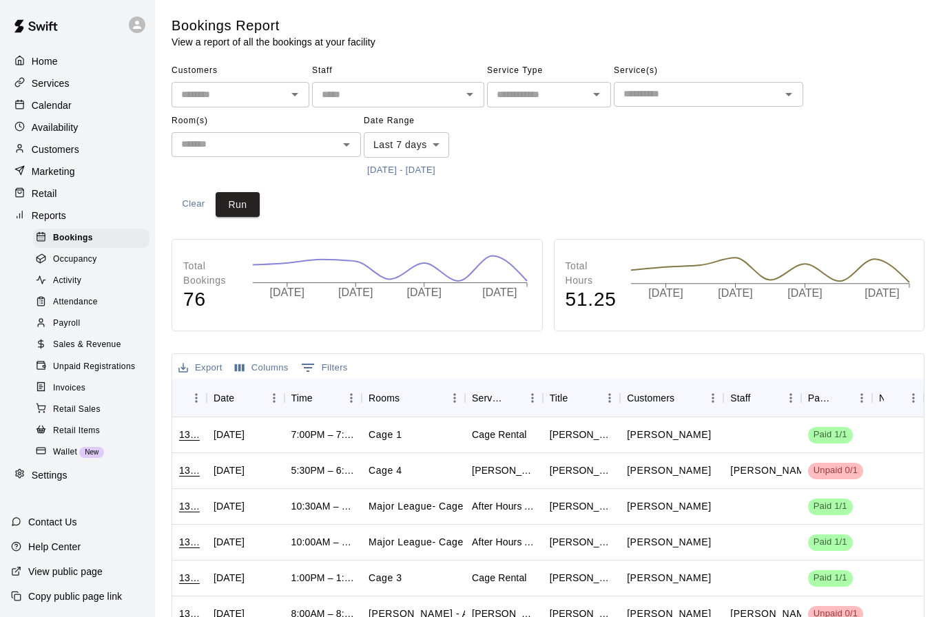
click at [63, 287] on span "Activity" at bounding box center [67, 281] width 28 height 14
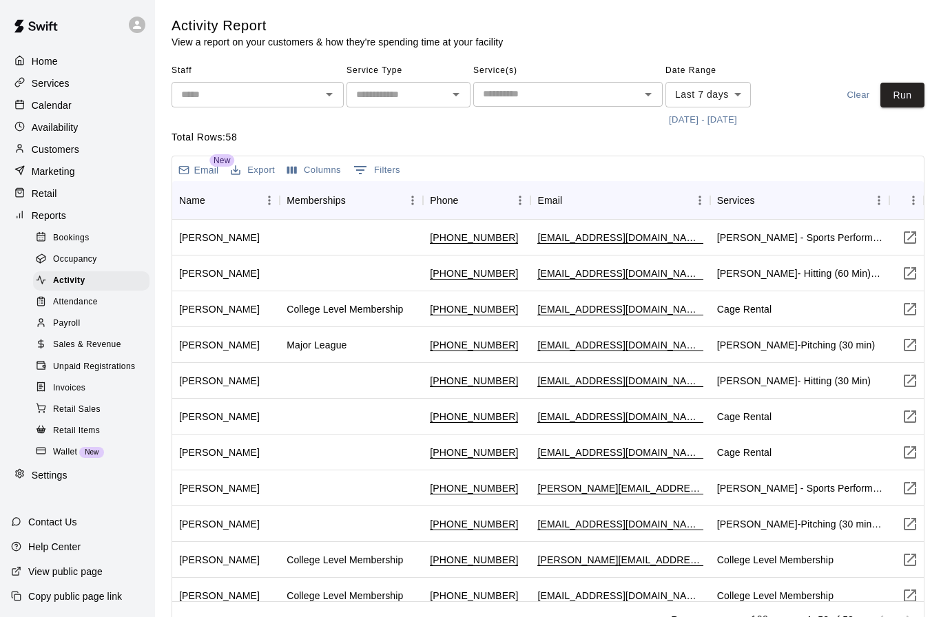
click at [86, 305] on span "Attendance" at bounding box center [75, 303] width 45 height 14
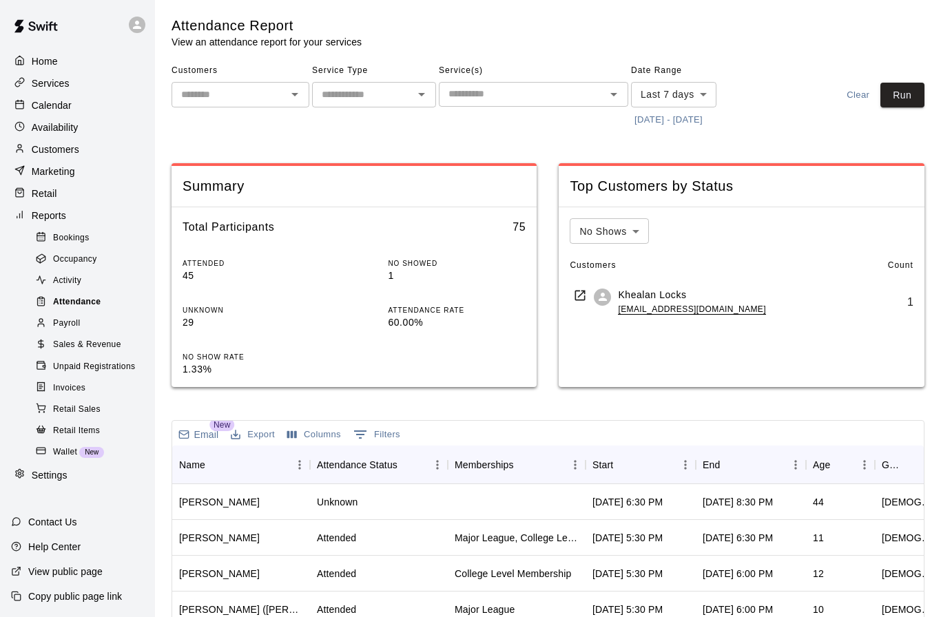
scroll to position [12, 0]
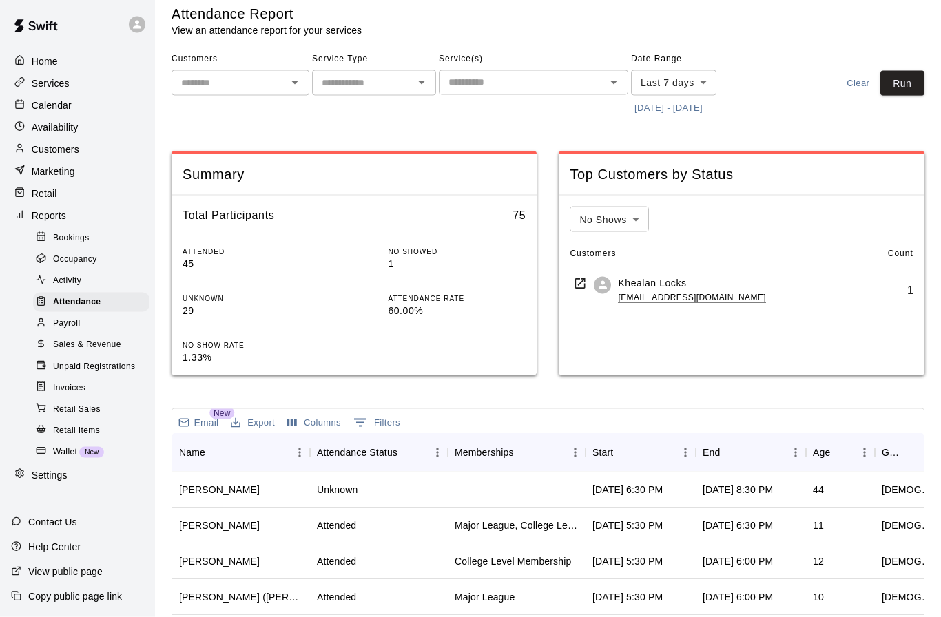
click at [70, 324] on span "Payroll" at bounding box center [66, 324] width 27 height 14
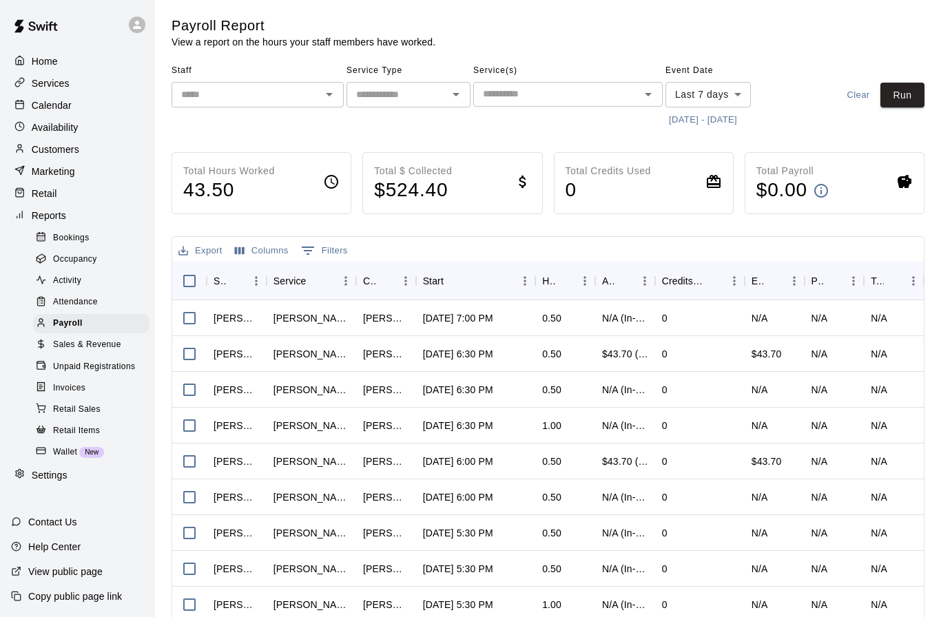
click at [70, 371] on span "Unpaid Registrations" at bounding box center [94, 367] width 82 height 14
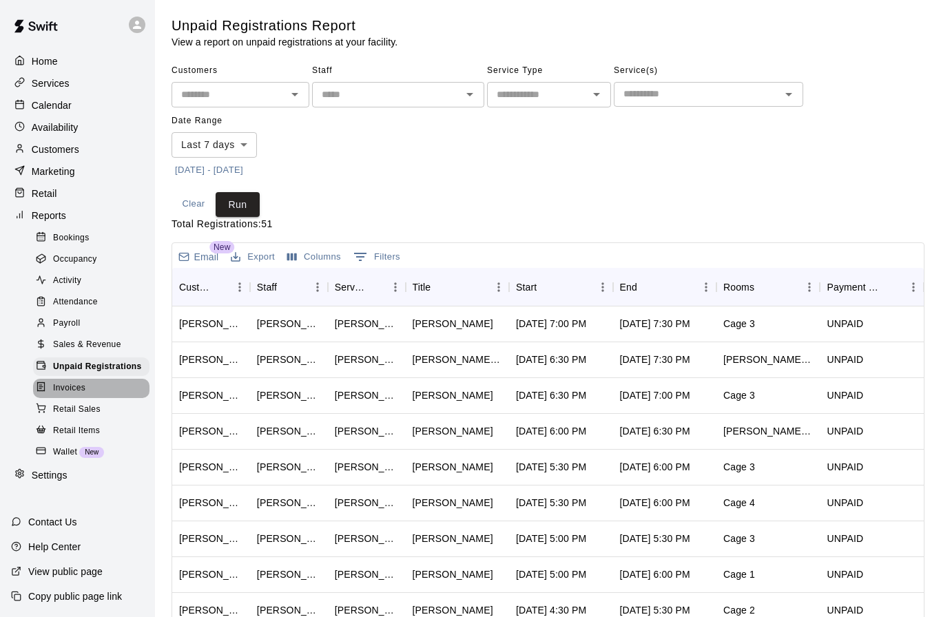
click at [70, 391] on span "Invoices" at bounding box center [69, 389] width 32 height 14
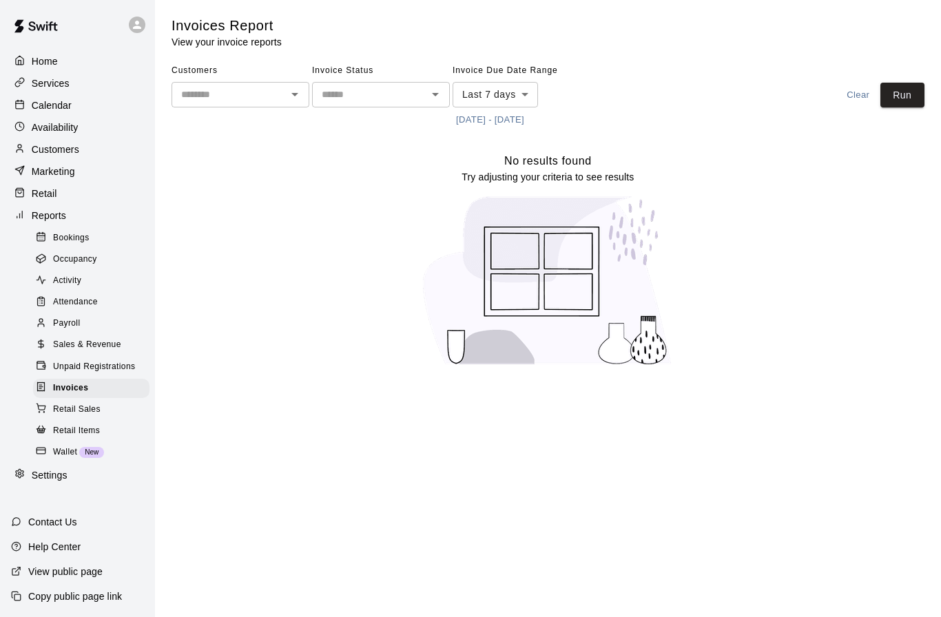
click at [72, 409] on span "Retail Sales" at bounding box center [77, 410] width 48 height 14
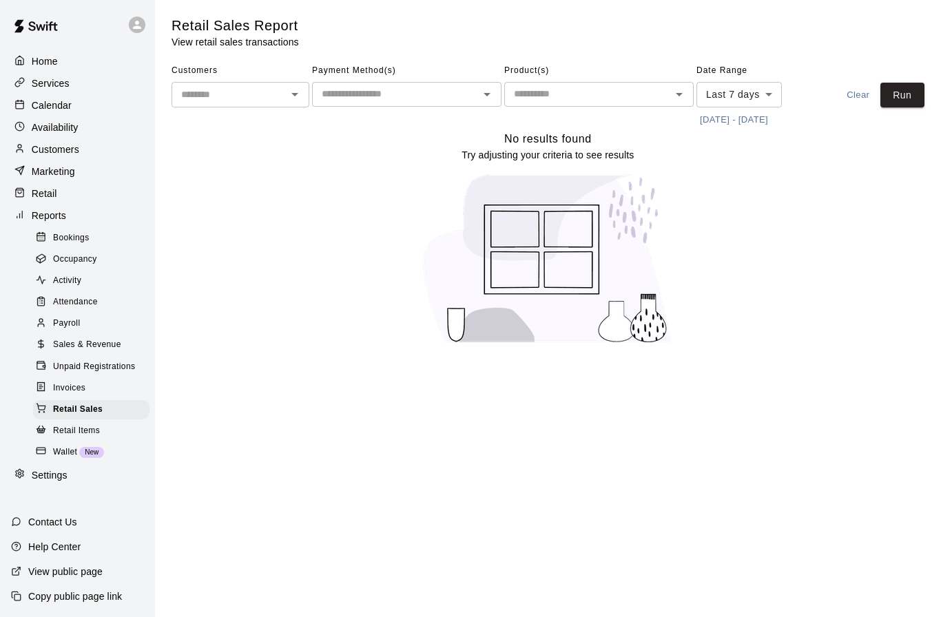
click at [70, 433] on span "Retail Items" at bounding box center [76, 432] width 47 height 14
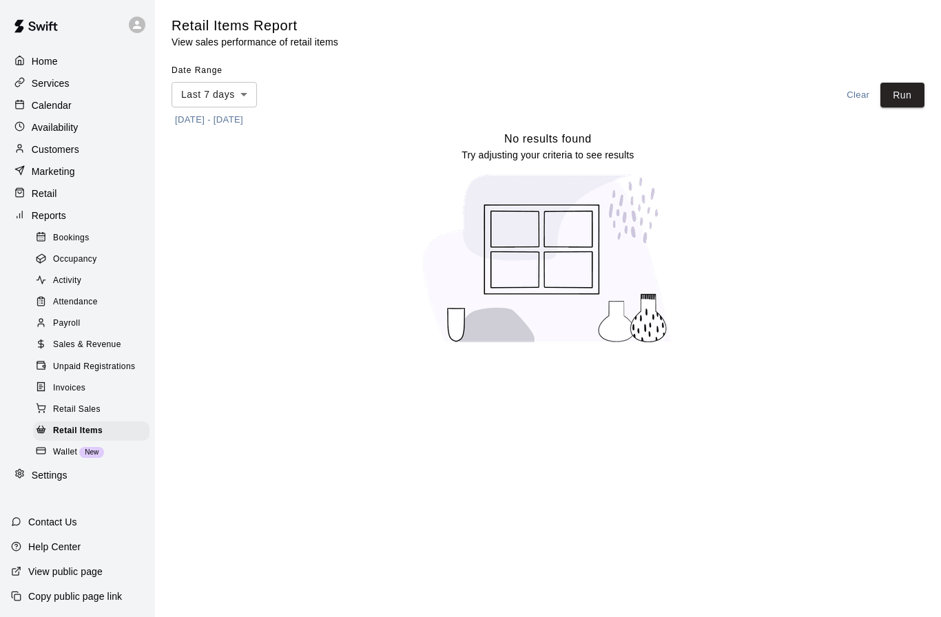
click at [30, 52] on div "Home" at bounding box center [77, 61] width 133 height 21
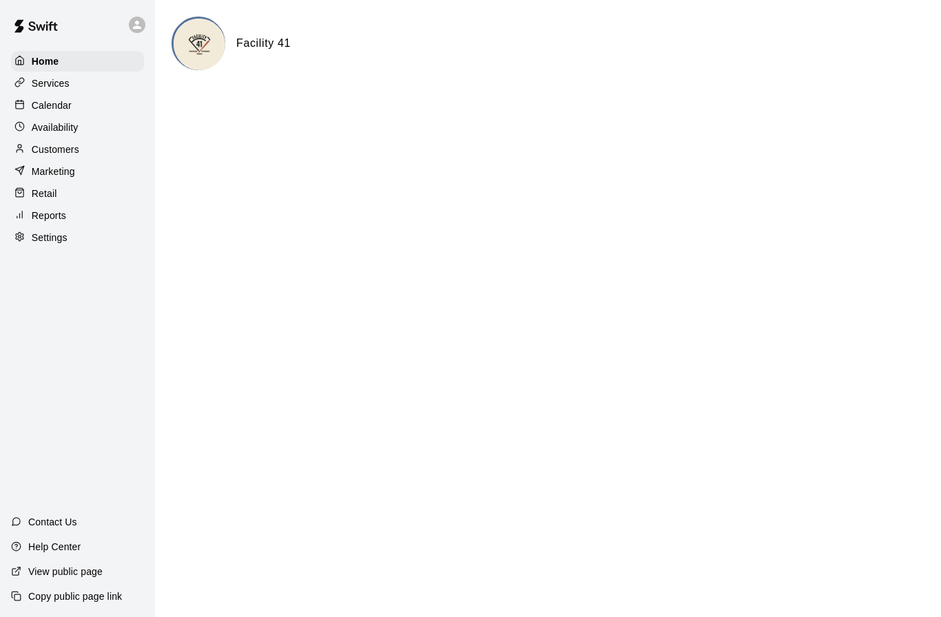
click at [37, 120] on div "Availability" at bounding box center [77, 127] width 133 height 21
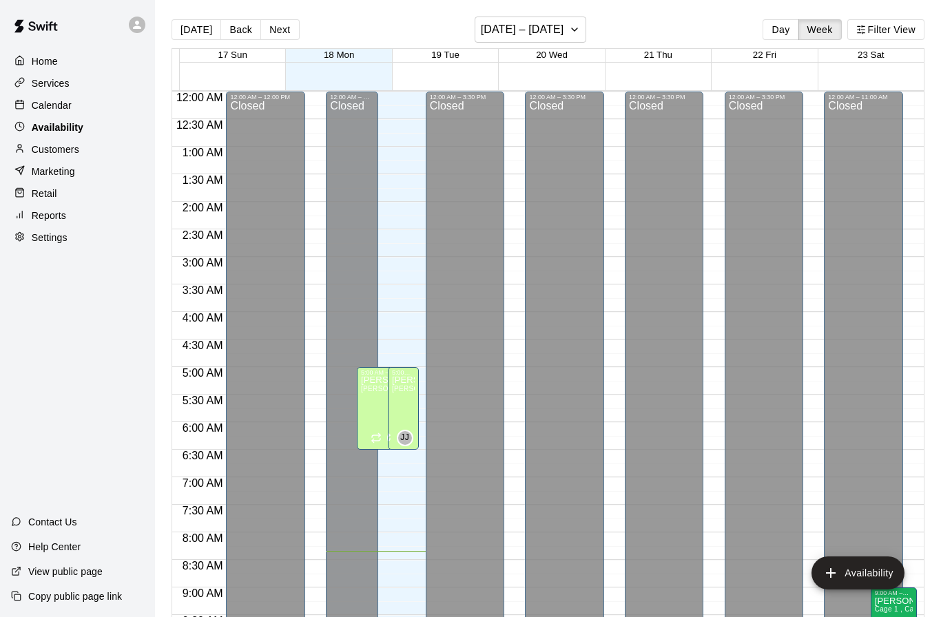
scroll to position [459, 0]
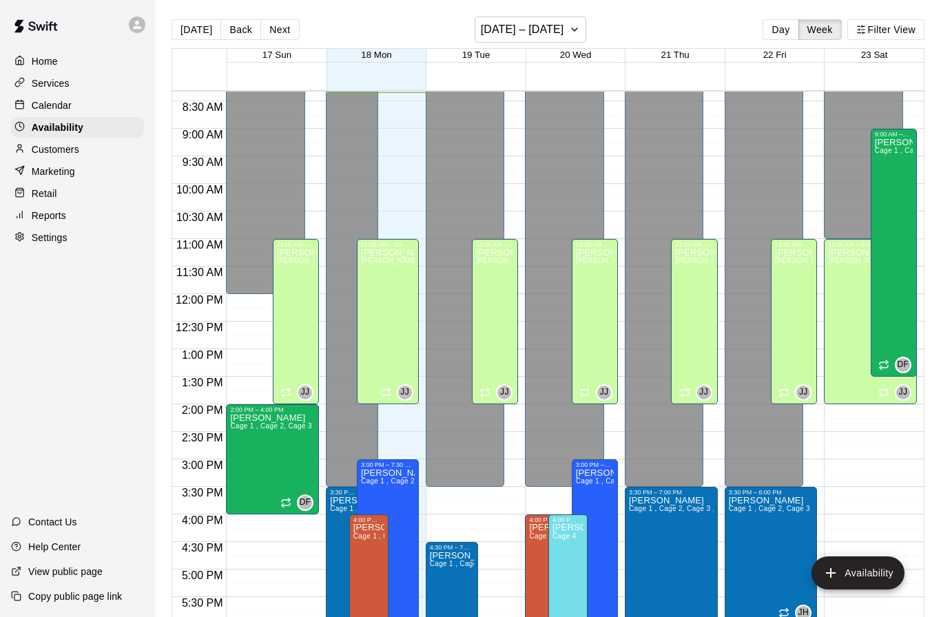
click at [39, 147] on p "Customers" at bounding box center [56, 150] width 48 height 14
